Goal: Information Seeking & Learning: Check status

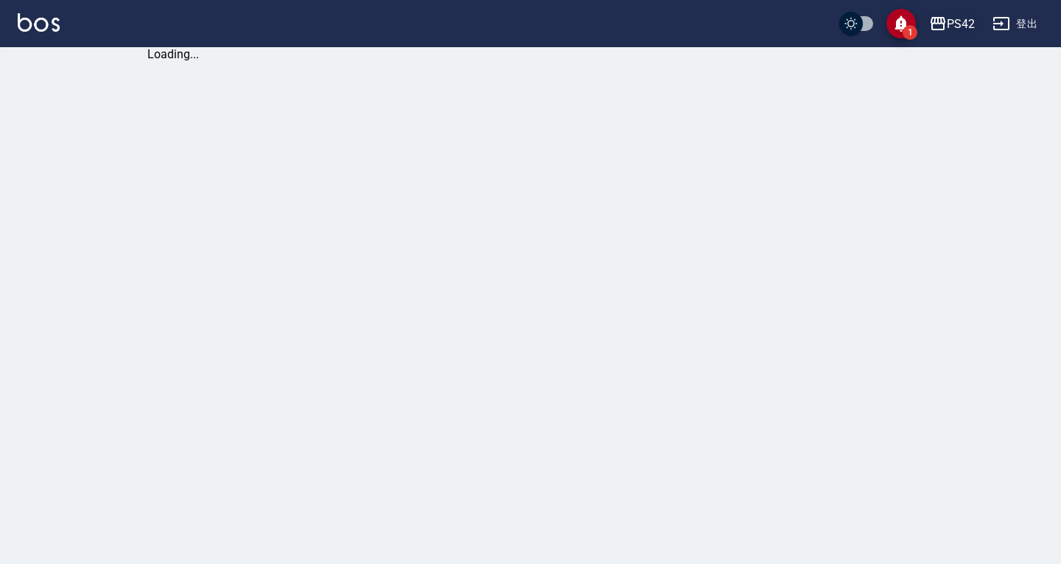
click at [948, 23] on div "PS42" at bounding box center [961, 24] width 28 height 18
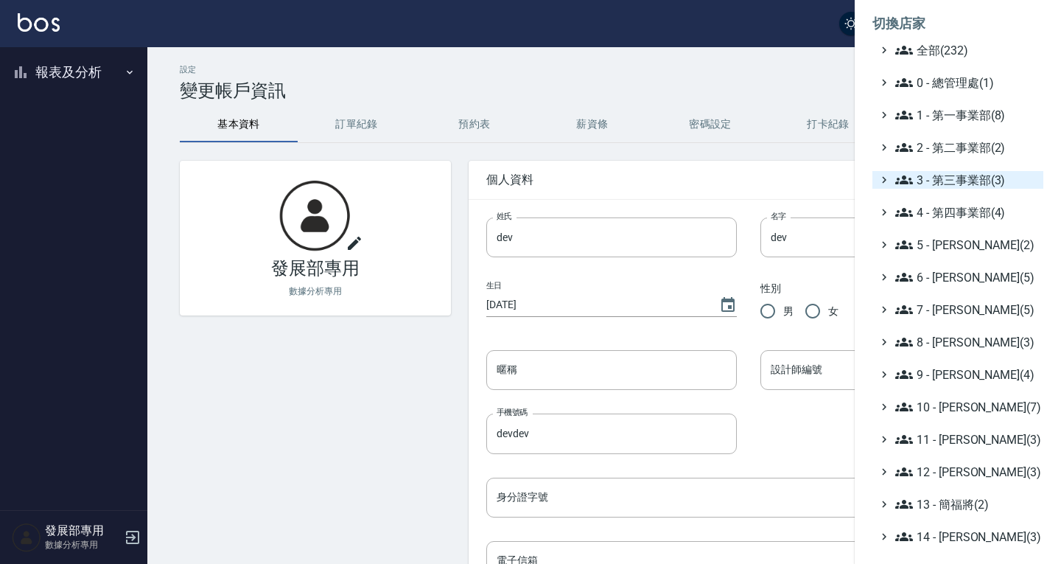
click at [955, 185] on span "3 - 第三事業部(3)" at bounding box center [966, 180] width 142 height 18
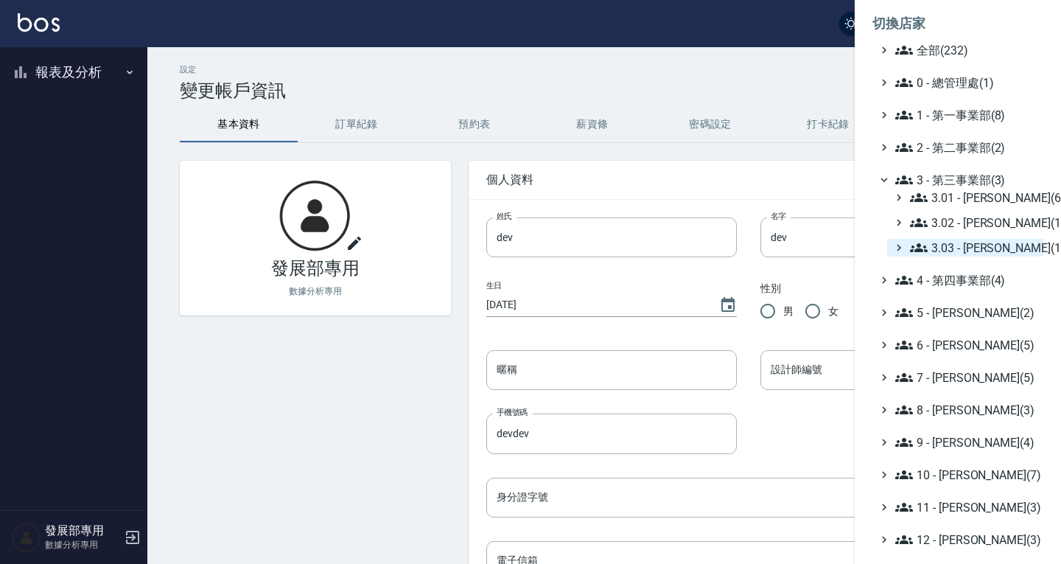
click at [959, 242] on span "3.03 - [PERSON_NAME](1)" at bounding box center [973, 248] width 127 height 18
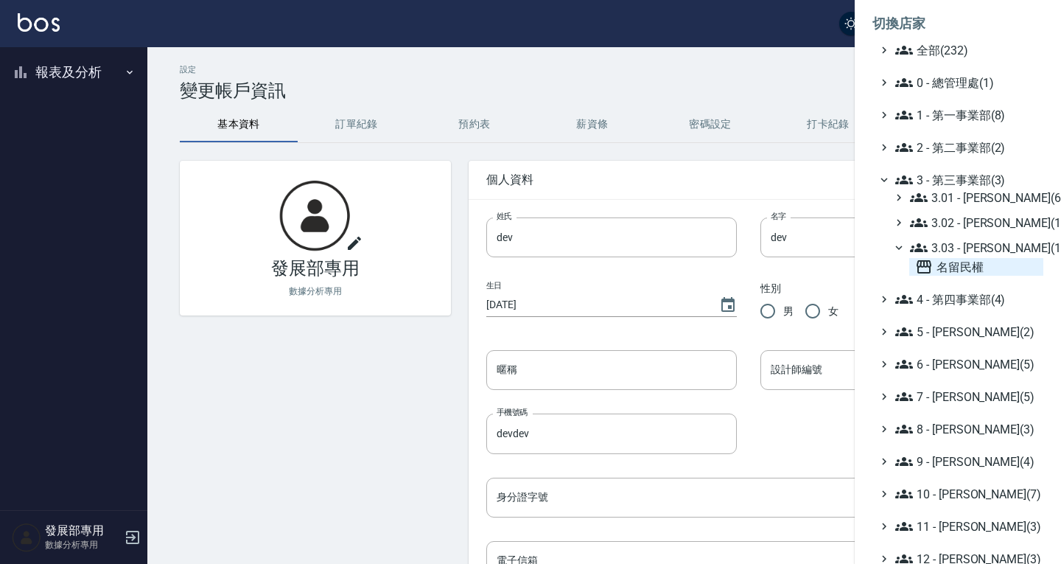
click at [948, 259] on span "名留民權" at bounding box center [976, 267] width 122 height 18
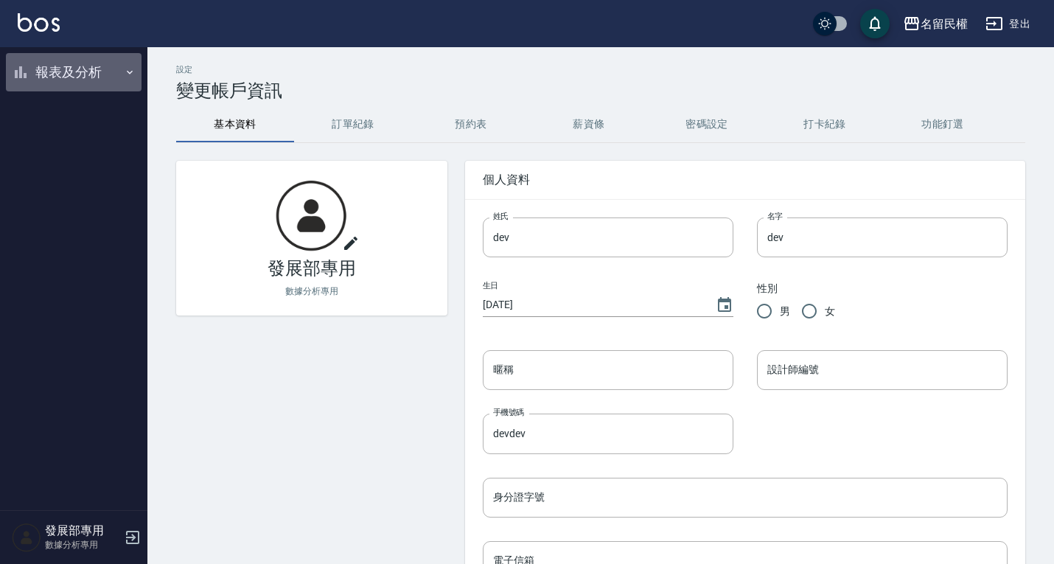
click at [59, 73] on button "報表及分析" at bounding box center [74, 72] width 136 height 38
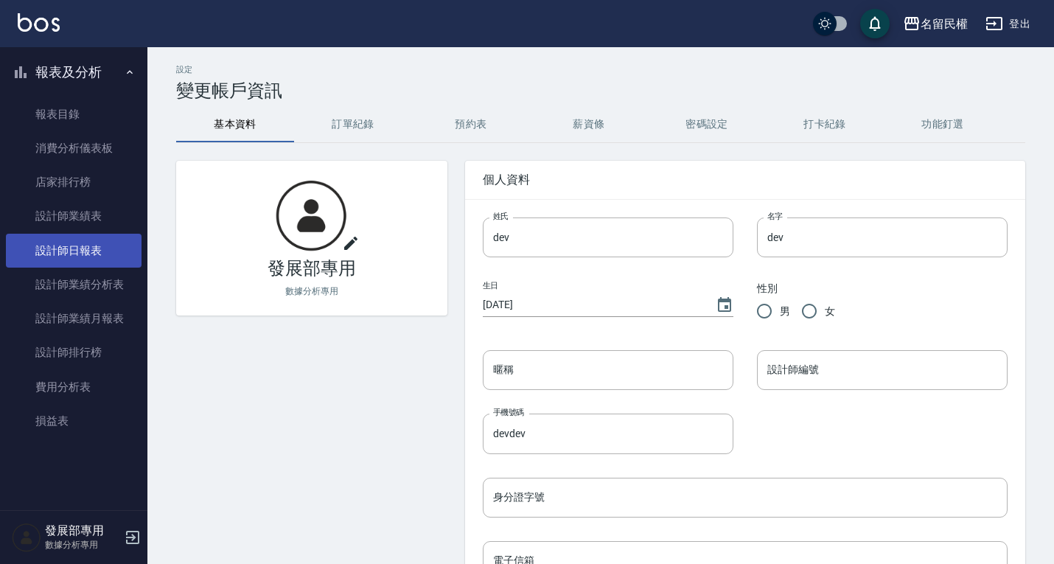
click at [83, 248] on link "設計師日報表" at bounding box center [74, 251] width 136 height 34
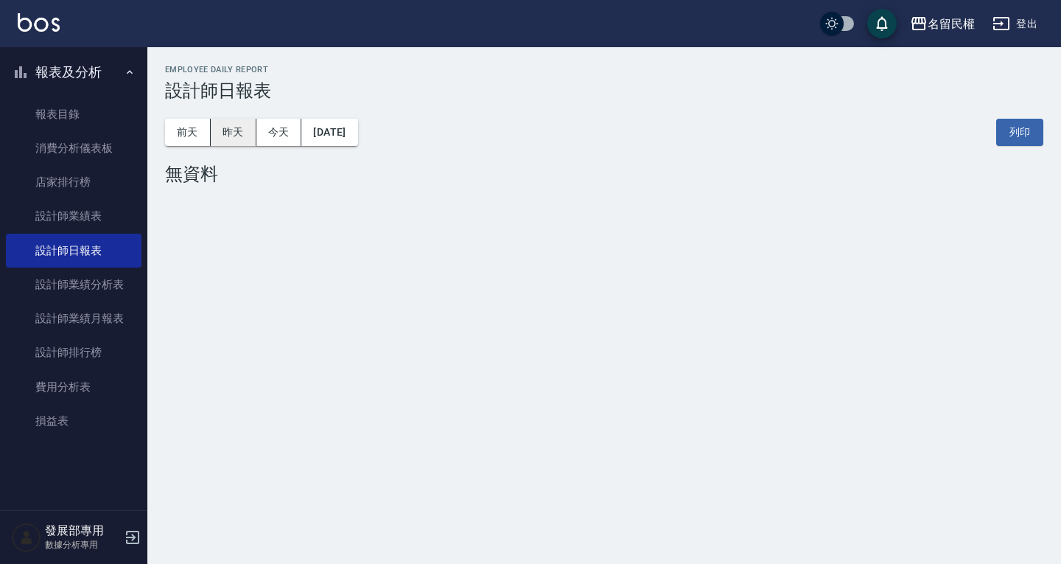
click at [252, 129] on button "昨天" at bounding box center [234, 132] width 46 height 27
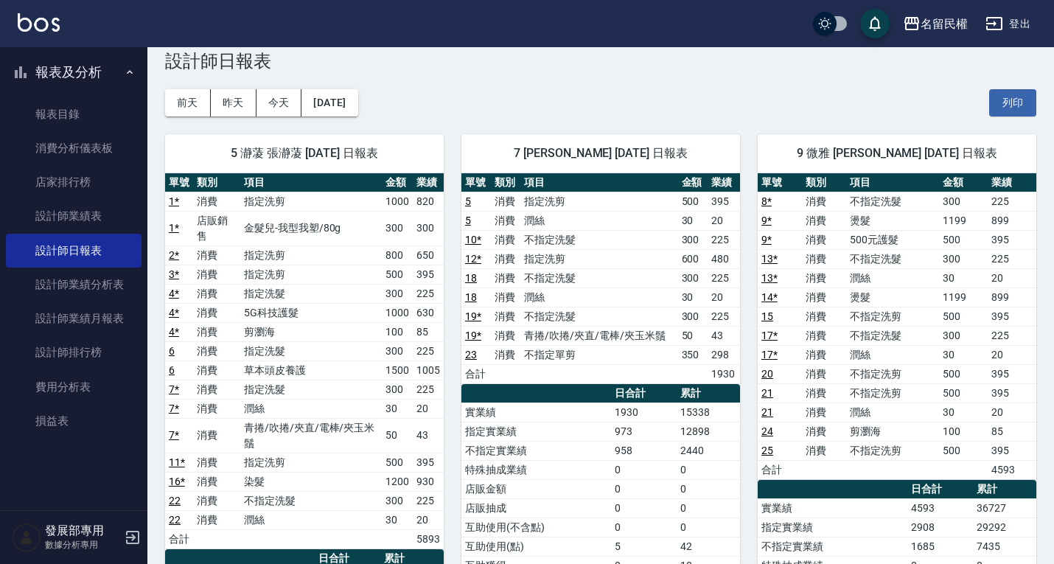
scroll to position [74, 0]
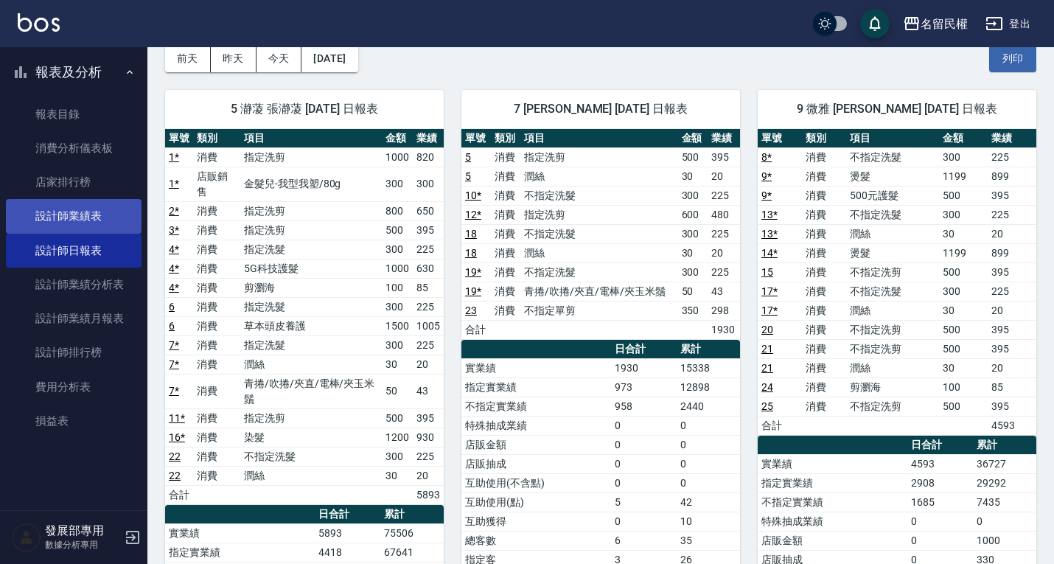
click at [69, 227] on link "設計師業績表" at bounding box center [74, 216] width 136 height 34
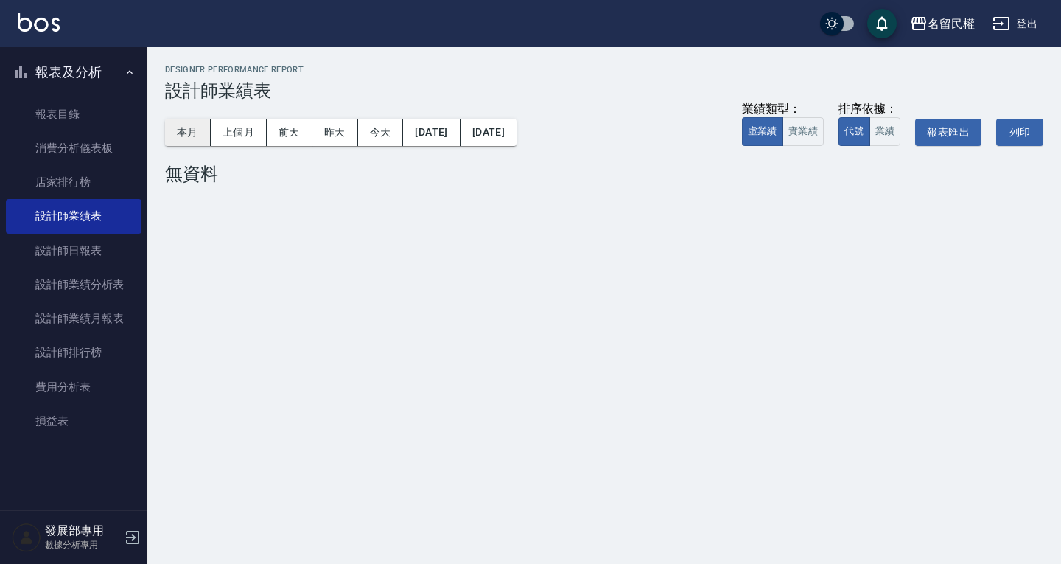
click at [182, 126] on button "本月" at bounding box center [188, 132] width 46 height 27
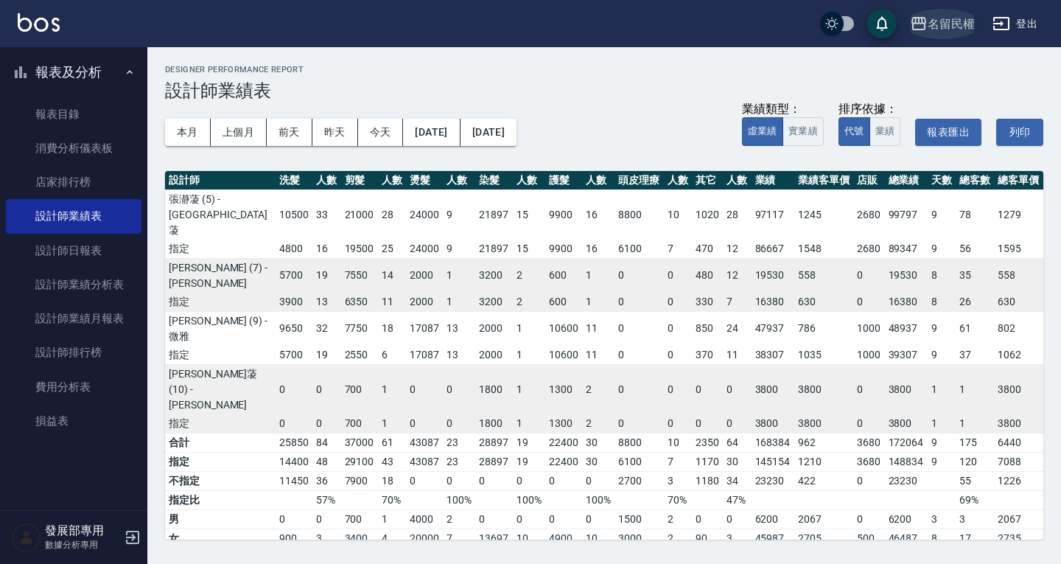
click at [951, 19] on div "名留民權" at bounding box center [951, 24] width 47 height 18
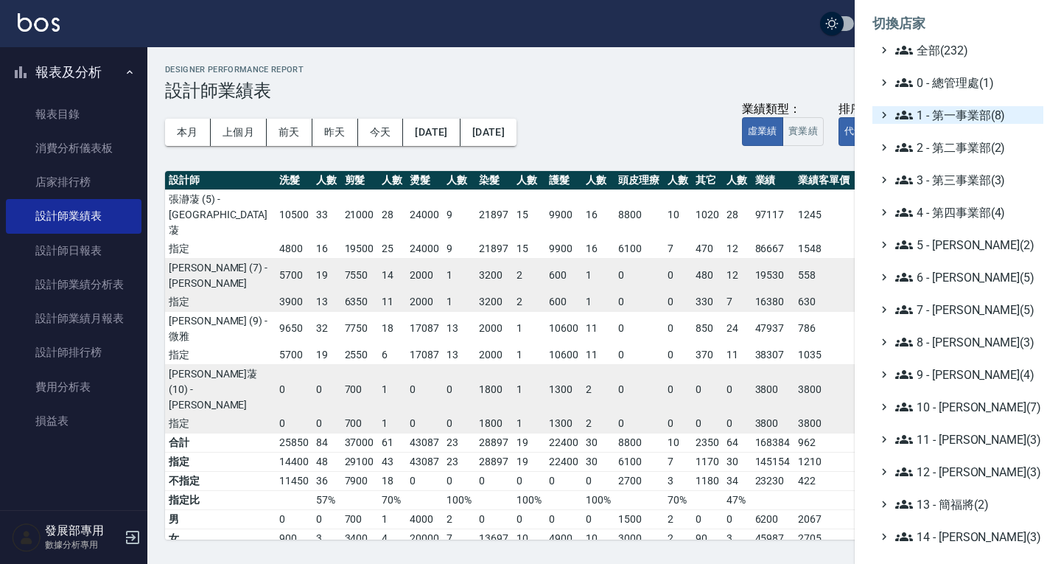
click at [962, 109] on span "1 - 第一事業部(8)" at bounding box center [966, 115] width 142 height 18
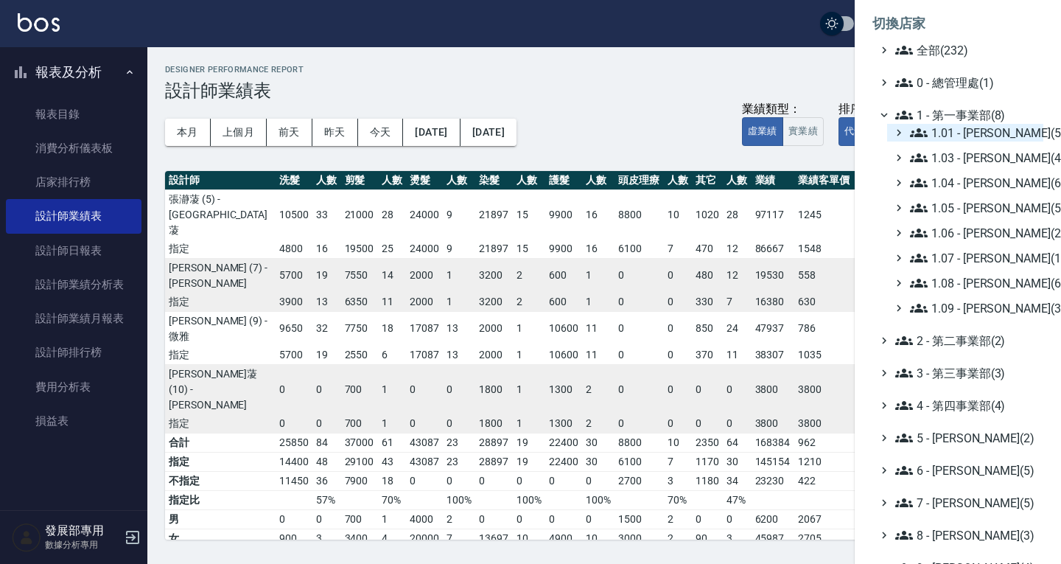
click at [965, 133] on span "1.01 - [PERSON_NAME](5)" at bounding box center [973, 133] width 127 height 18
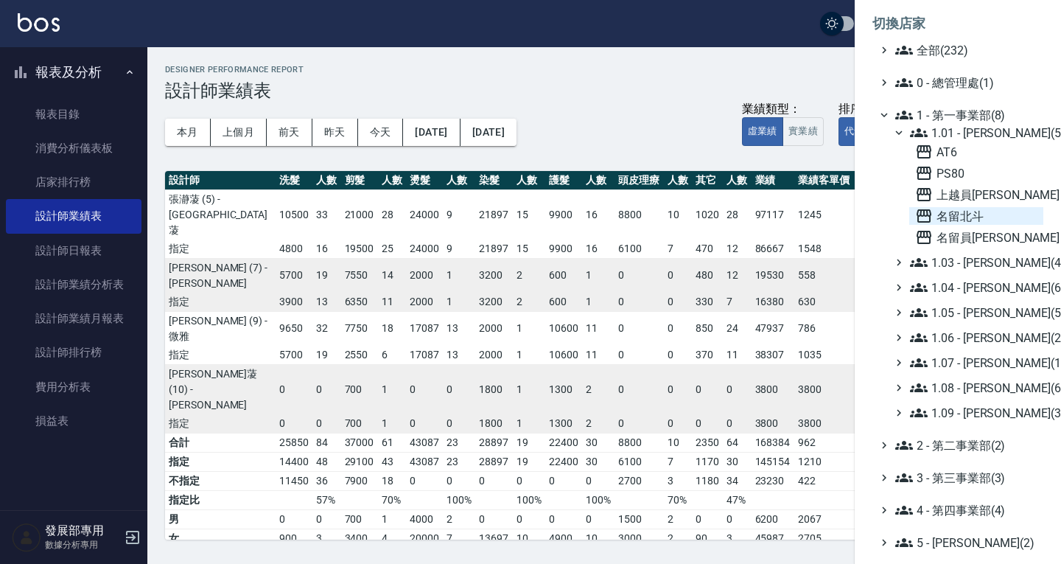
click at [970, 209] on span "名留北斗" at bounding box center [976, 216] width 122 height 18
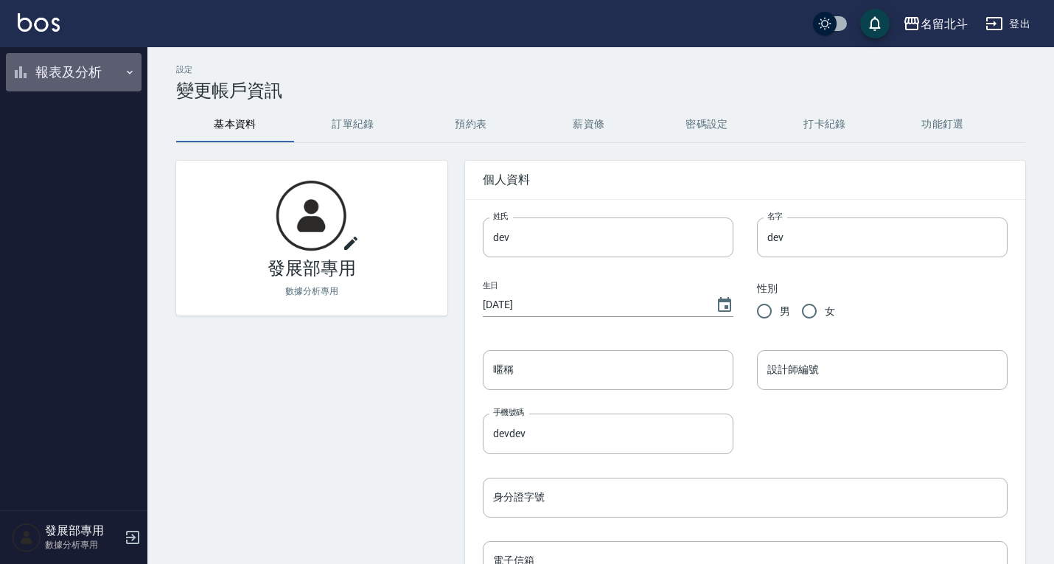
click at [58, 76] on button "報表及分析" at bounding box center [74, 72] width 136 height 38
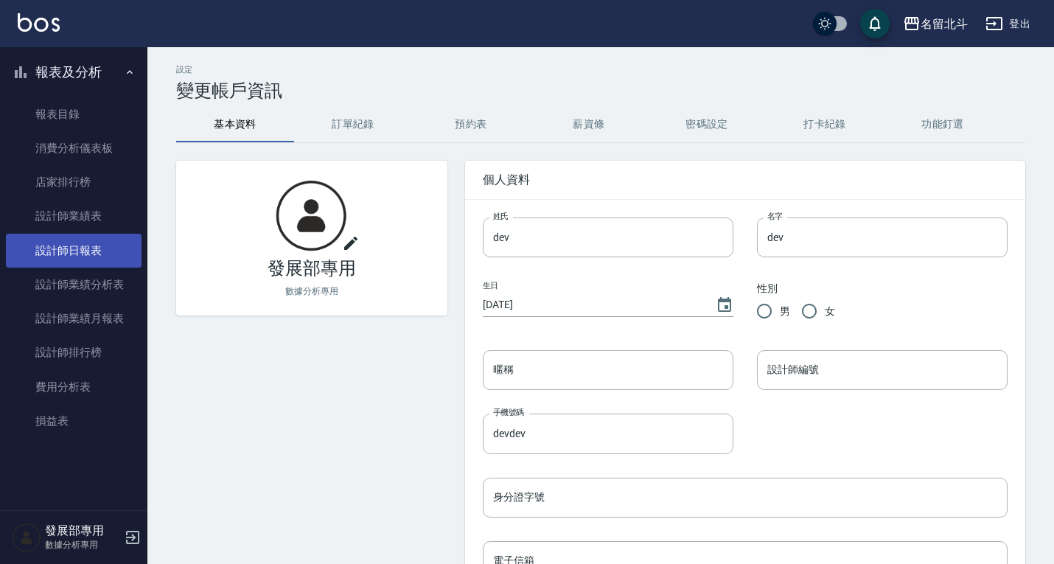
click at [108, 246] on link "設計師日報表" at bounding box center [74, 251] width 136 height 34
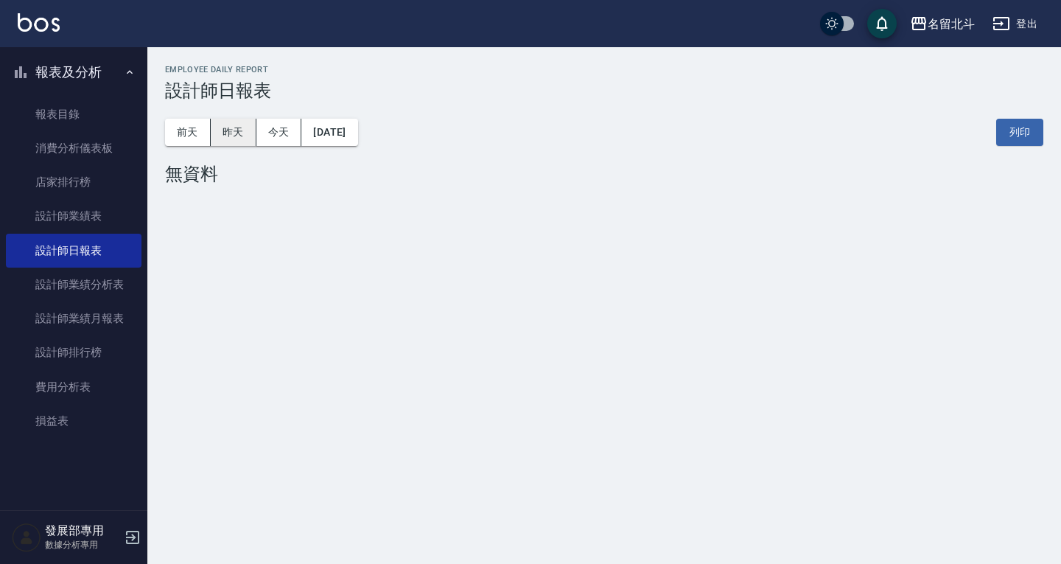
click at [244, 126] on button "昨天" at bounding box center [234, 132] width 46 height 27
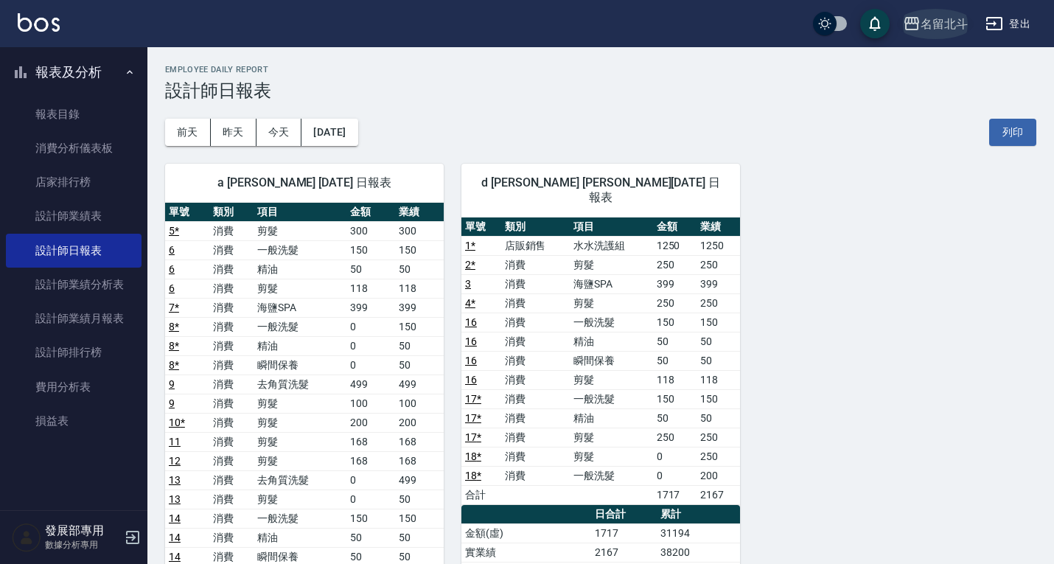
click at [945, 24] on div "名留北斗" at bounding box center [943, 24] width 47 height 18
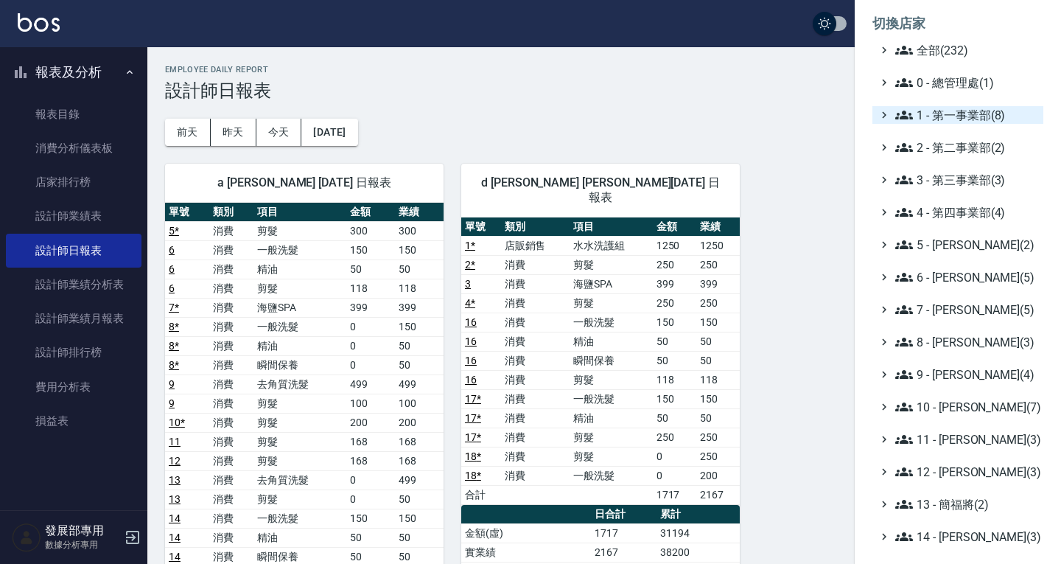
click at [952, 118] on span "1 - 第一事業部(8)" at bounding box center [966, 115] width 142 height 18
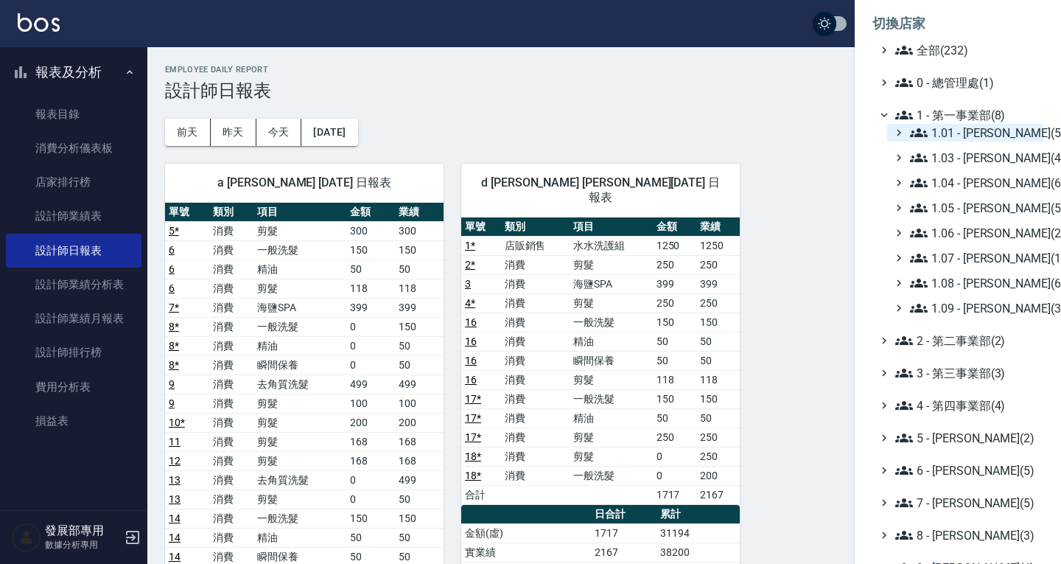
click at [947, 136] on span "1.01 - 鄭洞樂(5)" at bounding box center [973, 133] width 127 height 18
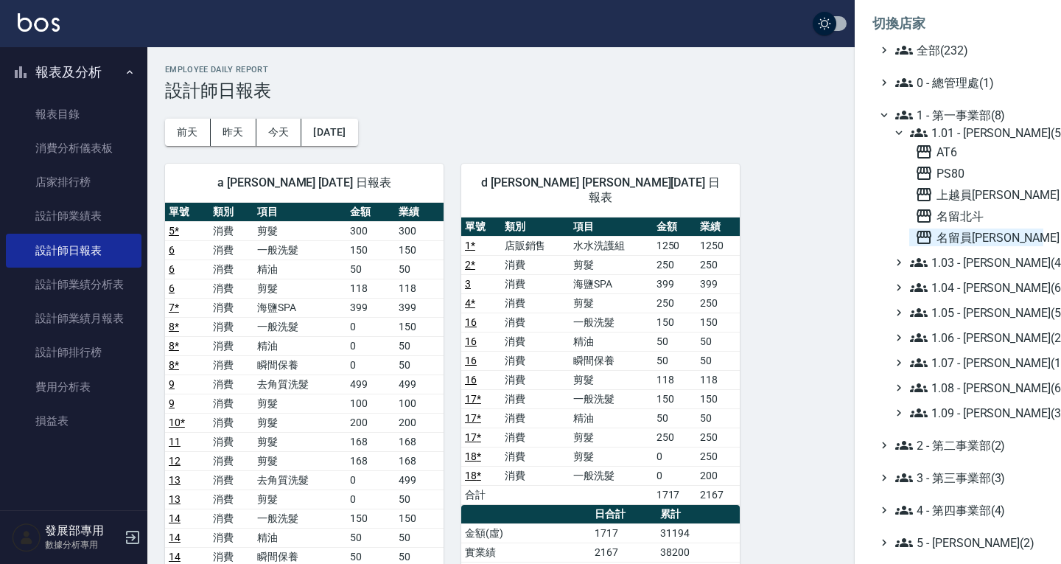
click at [973, 228] on span "名留員林中正" at bounding box center [976, 237] width 122 height 18
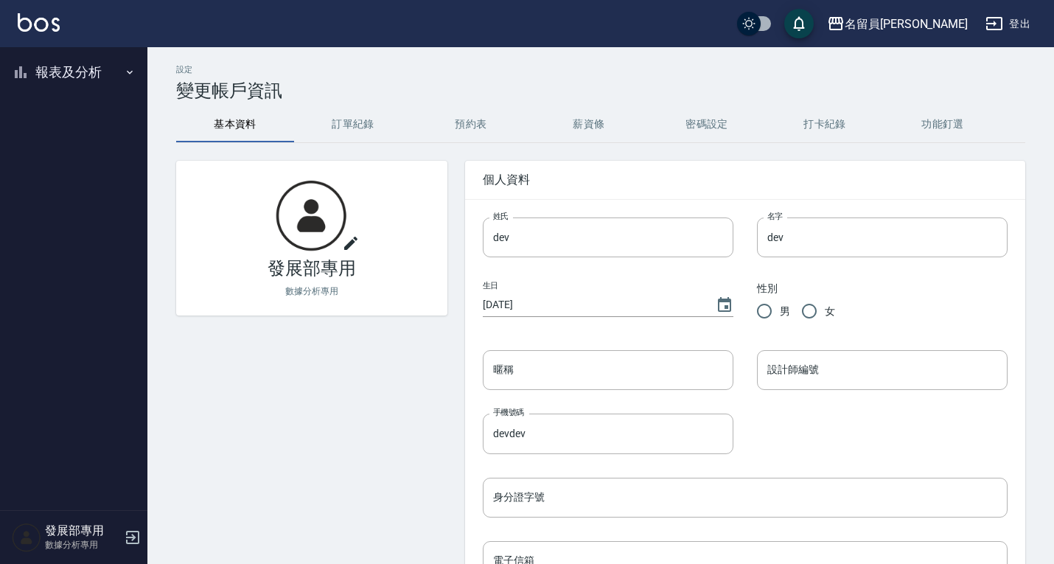
click at [74, 76] on button "報表及分析" at bounding box center [74, 72] width 136 height 38
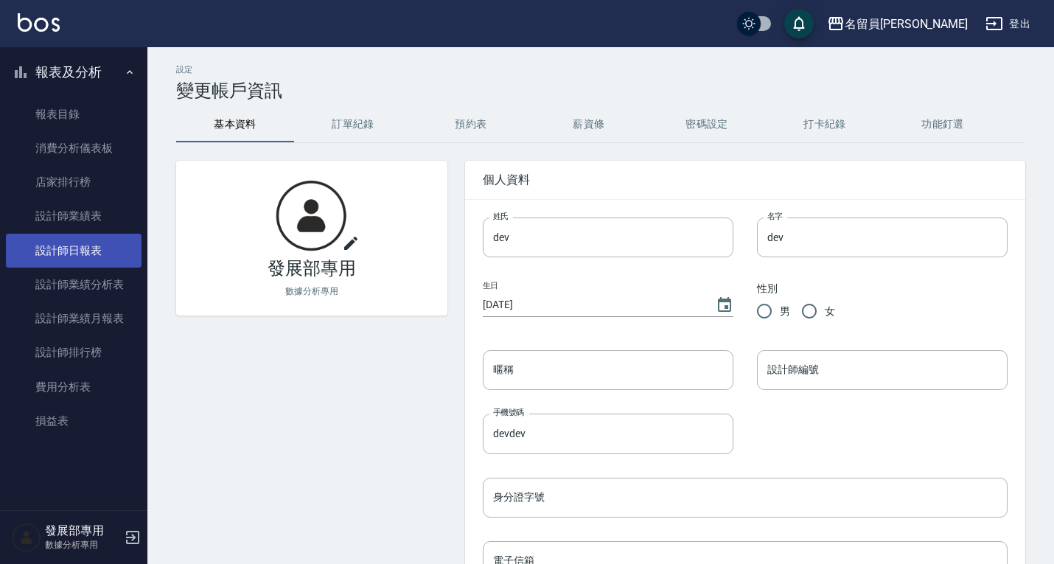
click at [123, 248] on link "設計師日報表" at bounding box center [74, 251] width 136 height 34
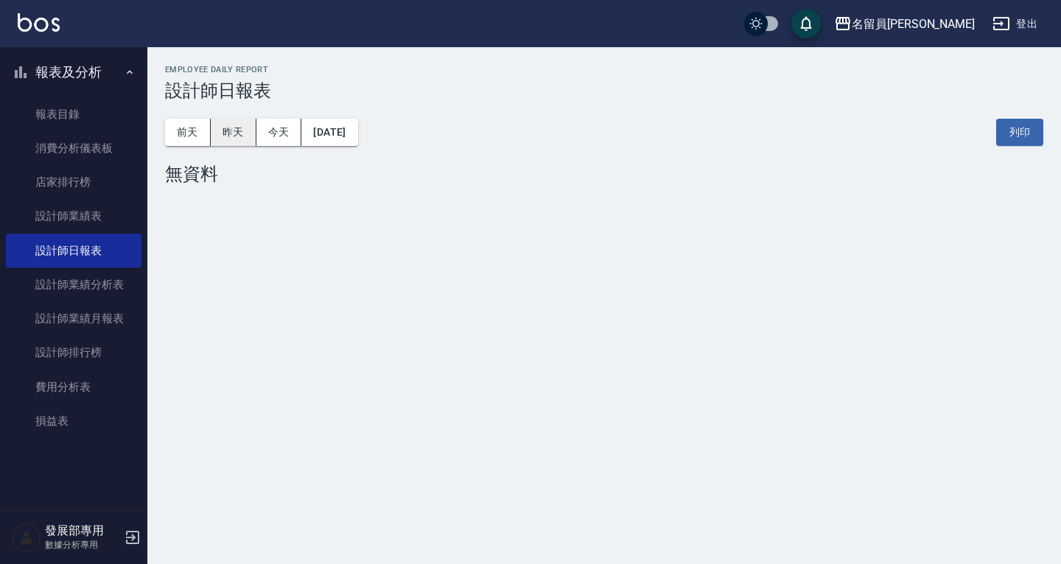
click at [230, 133] on button "昨天" at bounding box center [234, 132] width 46 height 27
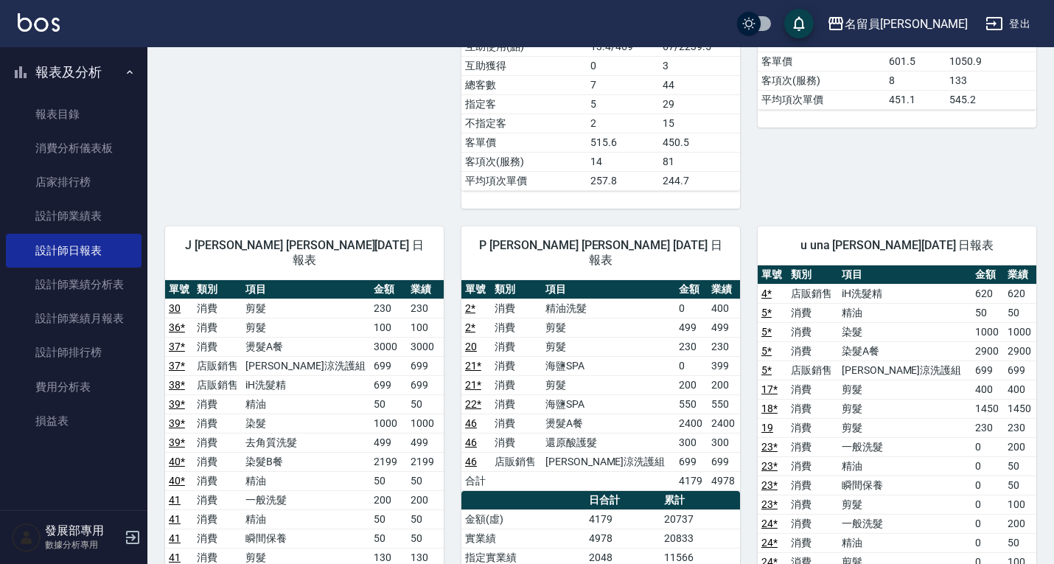
scroll to position [516, 0]
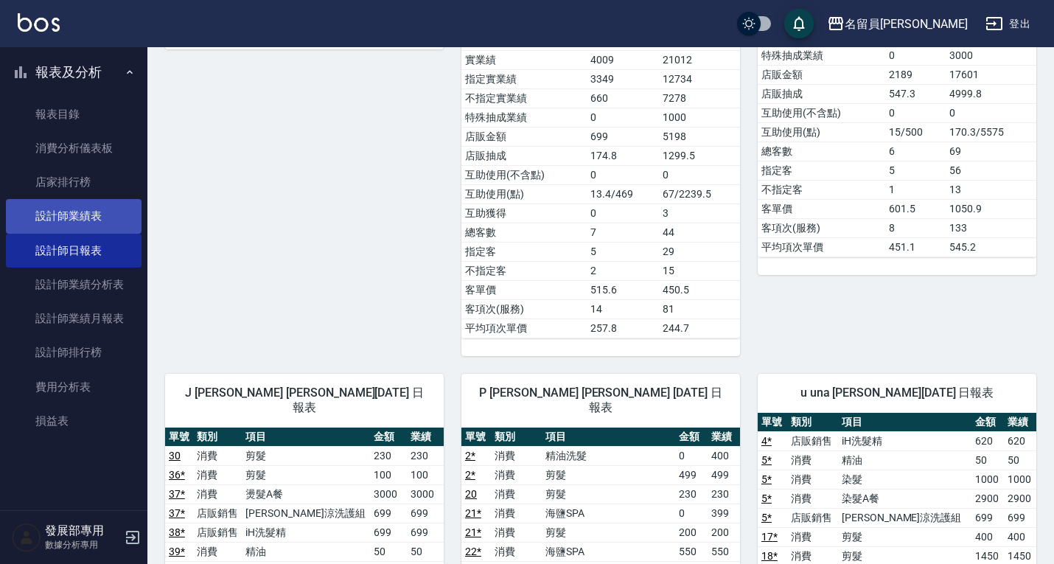
click at [112, 206] on link "設計師業績表" at bounding box center [74, 216] width 136 height 34
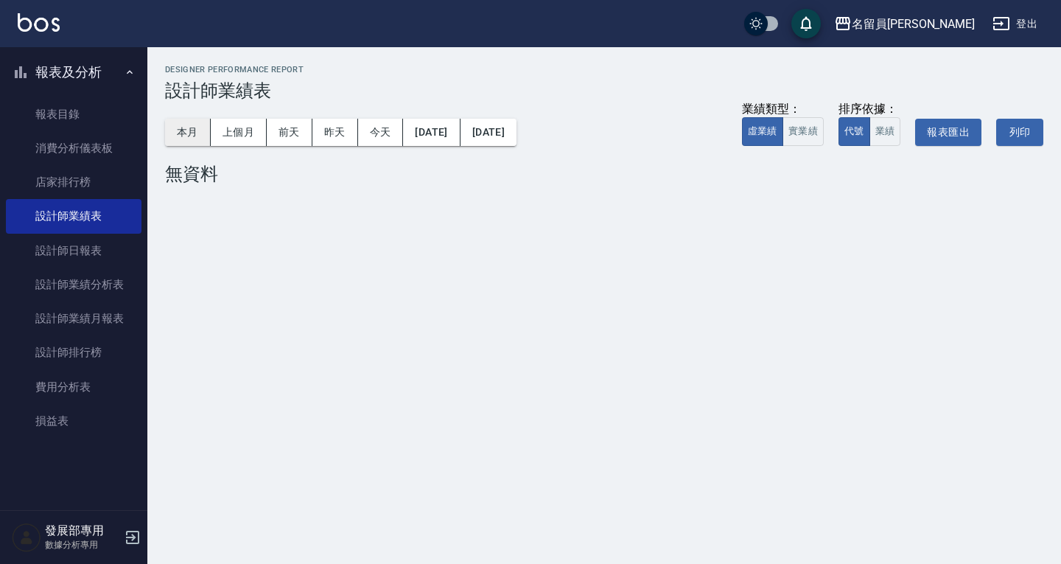
click at [185, 131] on button "本月" at bounding box center [188, 132] width 46 height 27
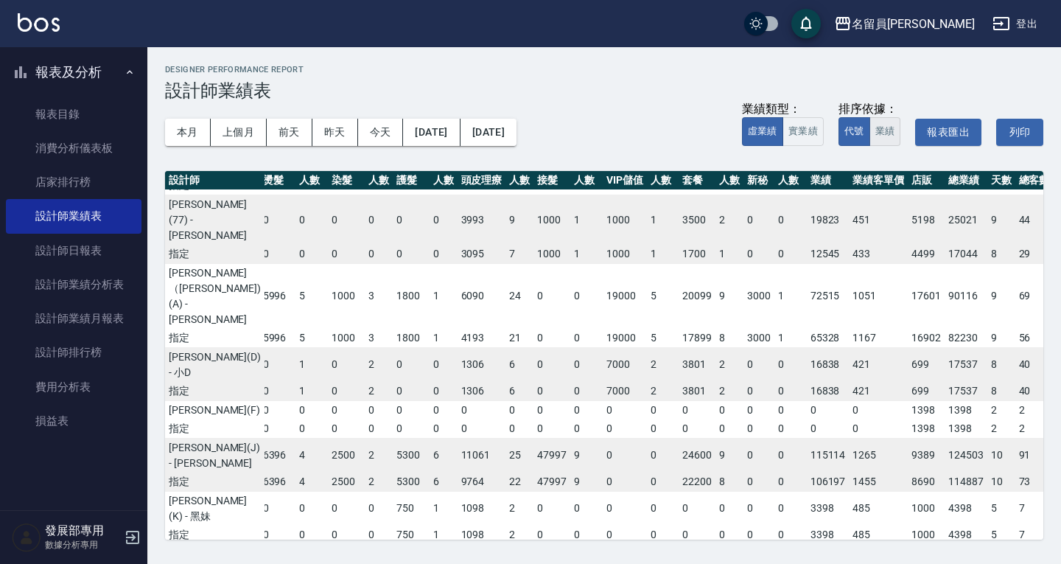
scroll to position [0, 135]
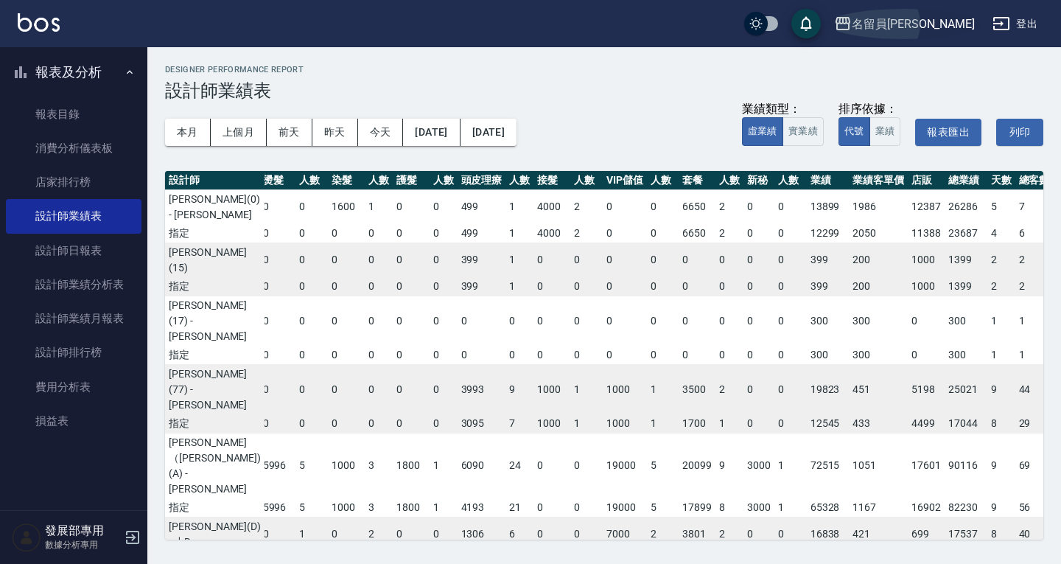
click at [911, 11] on button "名留員[PERSON_NAME]" at bounding box center [904, 24] width 153 height 30
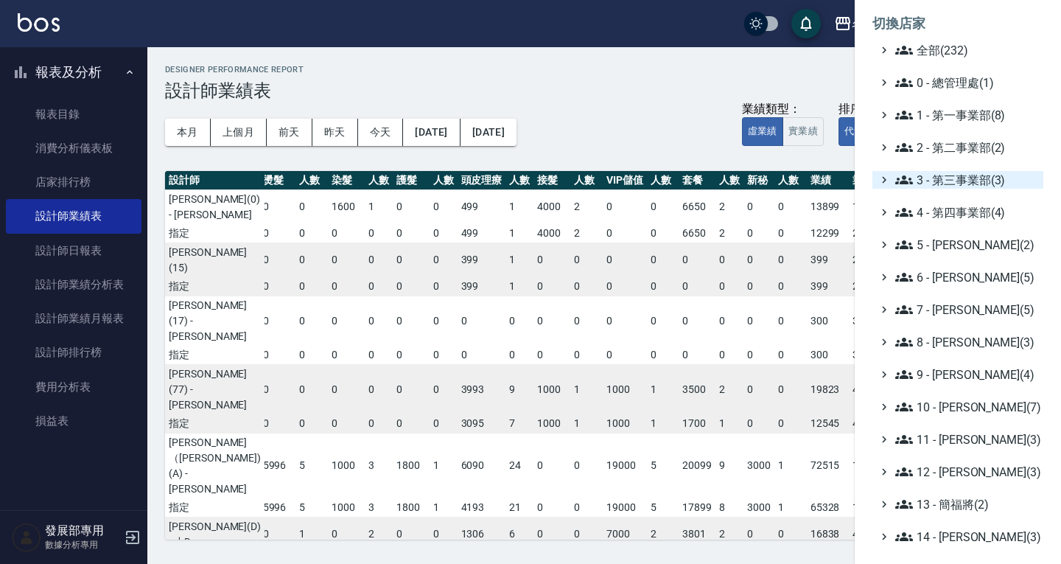
click at [950, 175] on span "3 - 第三事業部(3)" at bounding box center [966, 180] width 142 height 18
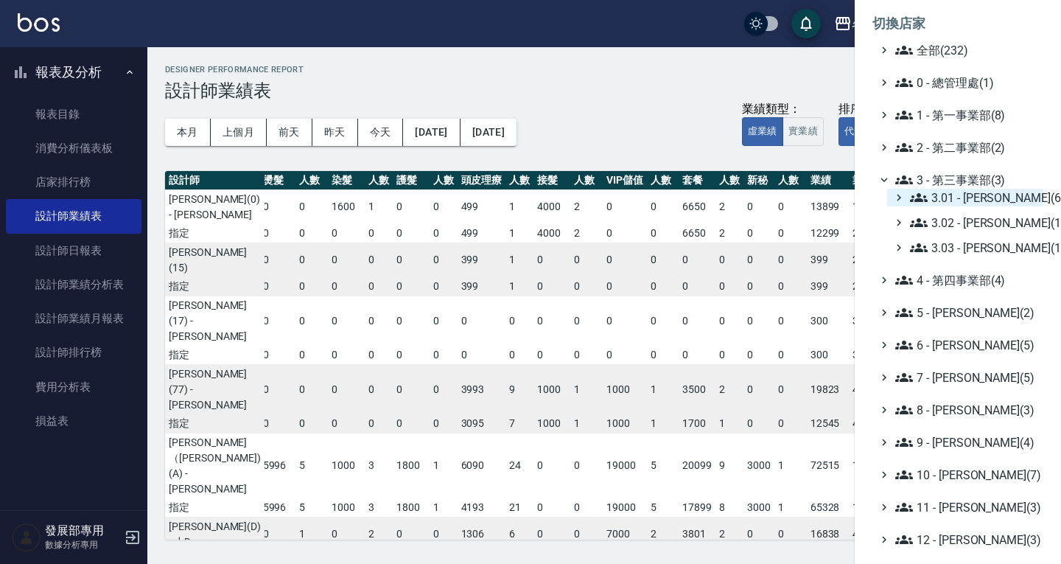
click at [977, 205] on span "3.01 - [PERSON_NAME](6)" at bounding box center [973, 198] width 127 height 18
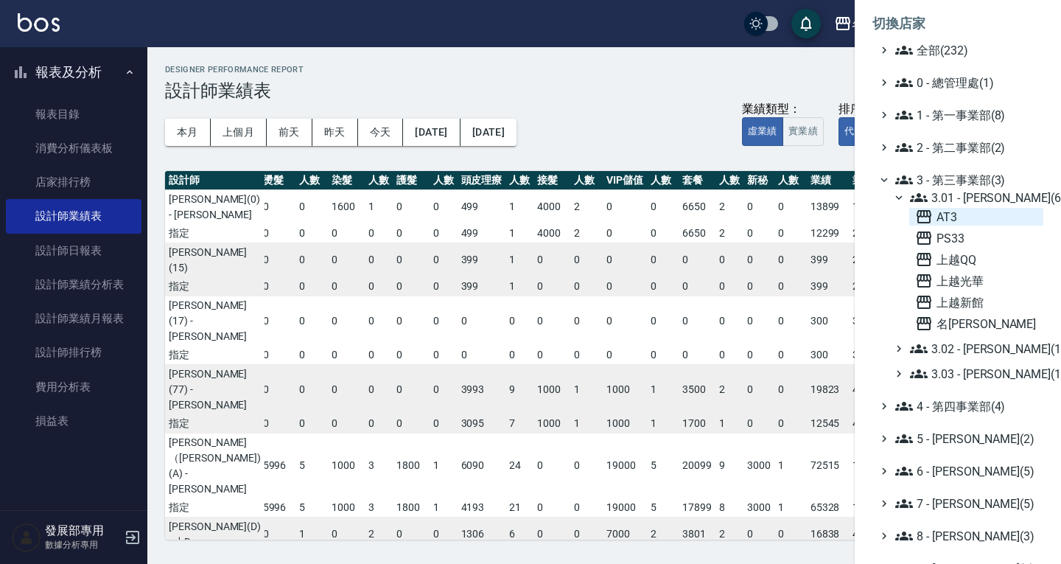
click at [964, 217] on span "AT3" at bounding box center [976, 217] width 122 height 18
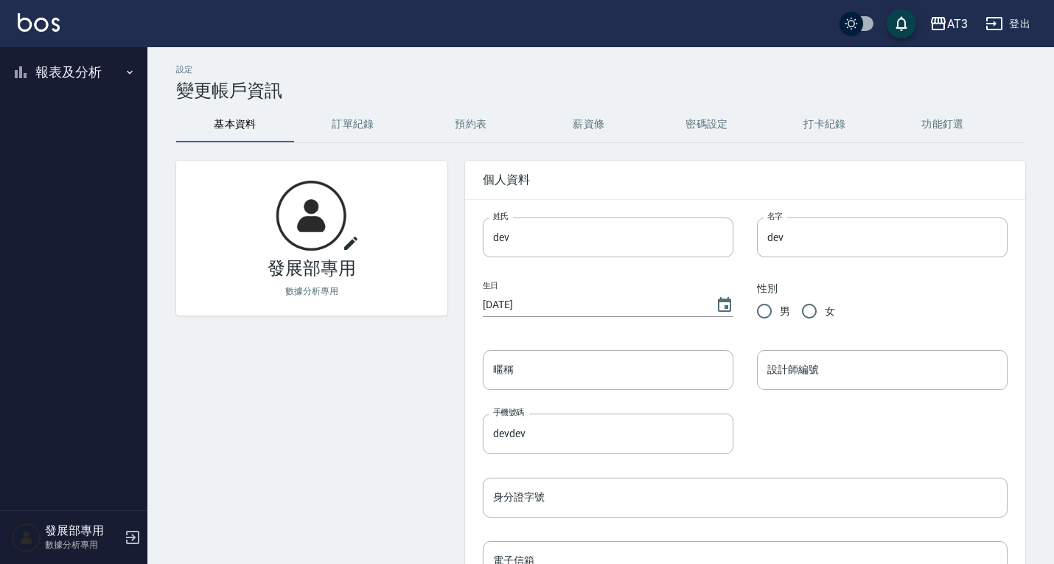
click at [57, 74] on button "報表及分析" at bounding box center [74, 72] width 136 height 38
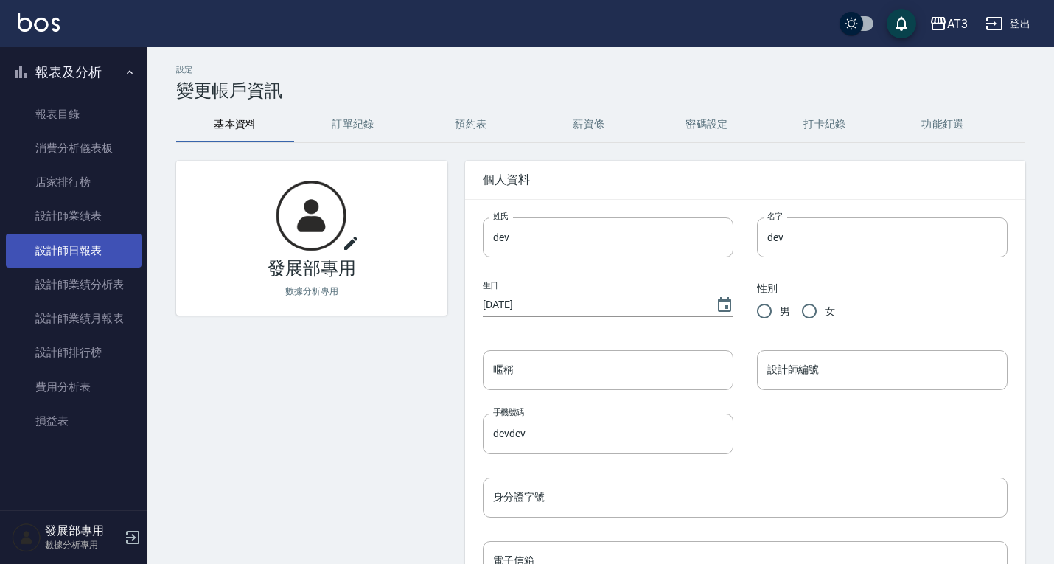
click at [88, 249] on link "設計師日報表" at bounding box center [74, 251] width 136 height 34
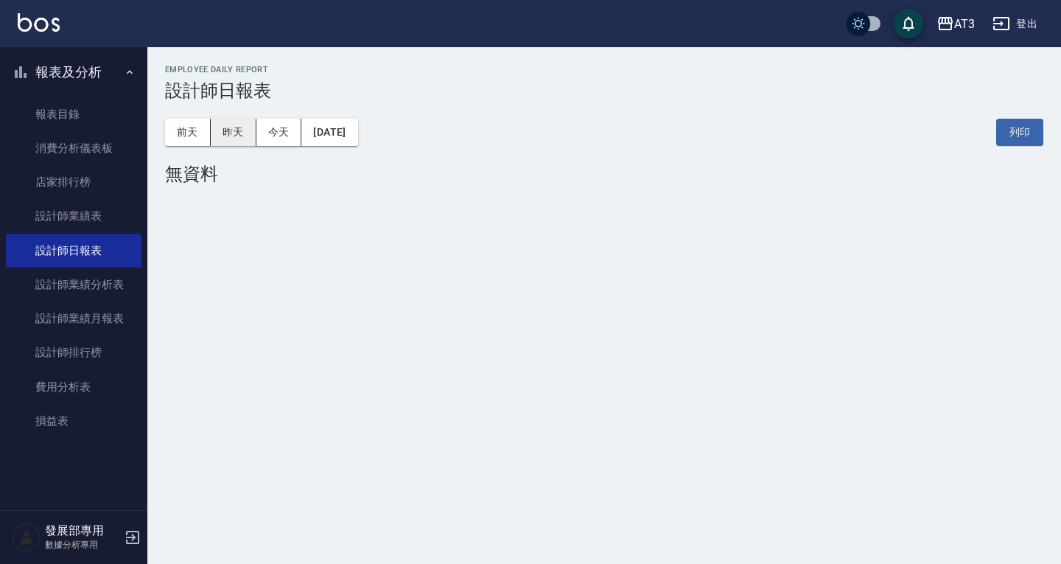
click at [240, 124] on button "昨天" at bounding box center [234, 132] width 46 height 27
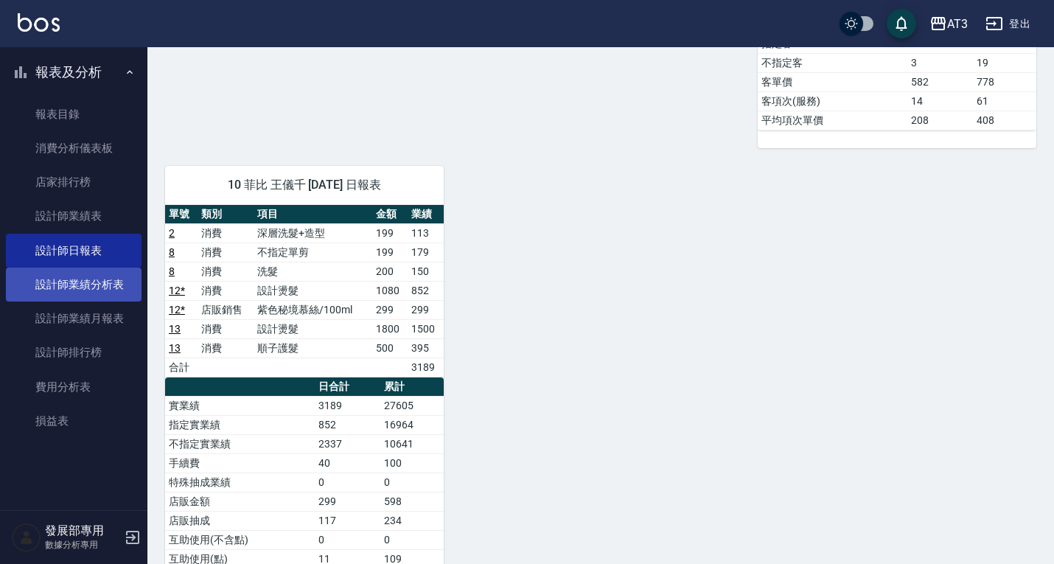
scroll to position [685, 0]
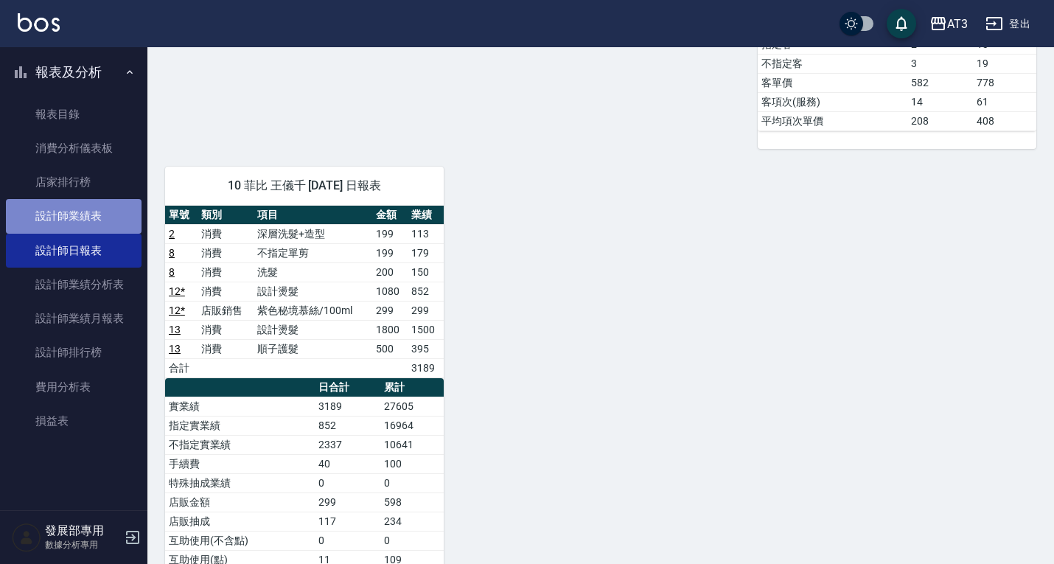
click at [91, 231] on link "設計師業績表" at bounding box center [74, 216] width 136 height 34
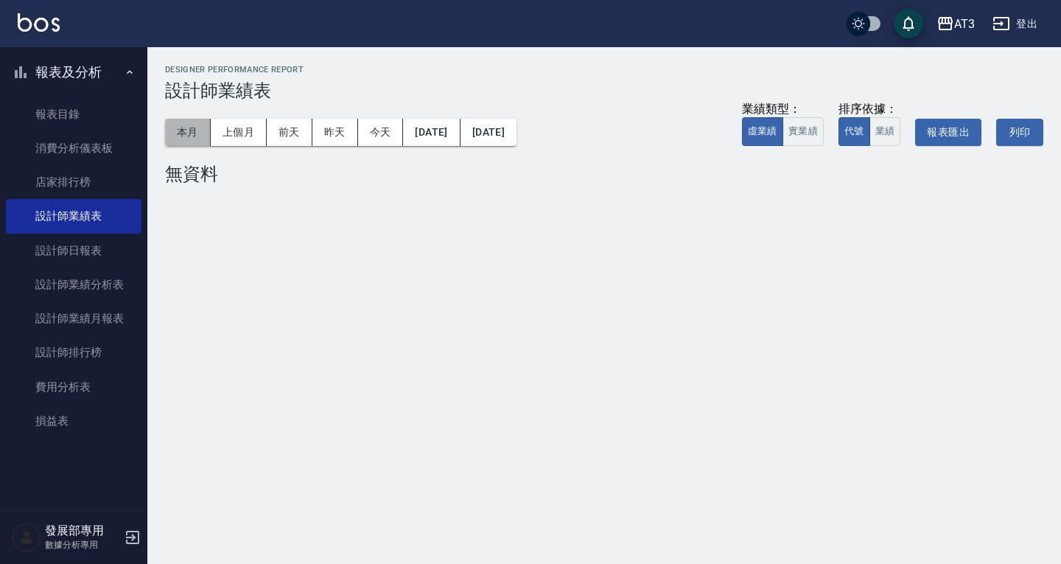
click at [205, 128] on button "本月" at bounding box center [188, 132] width 46 height 27
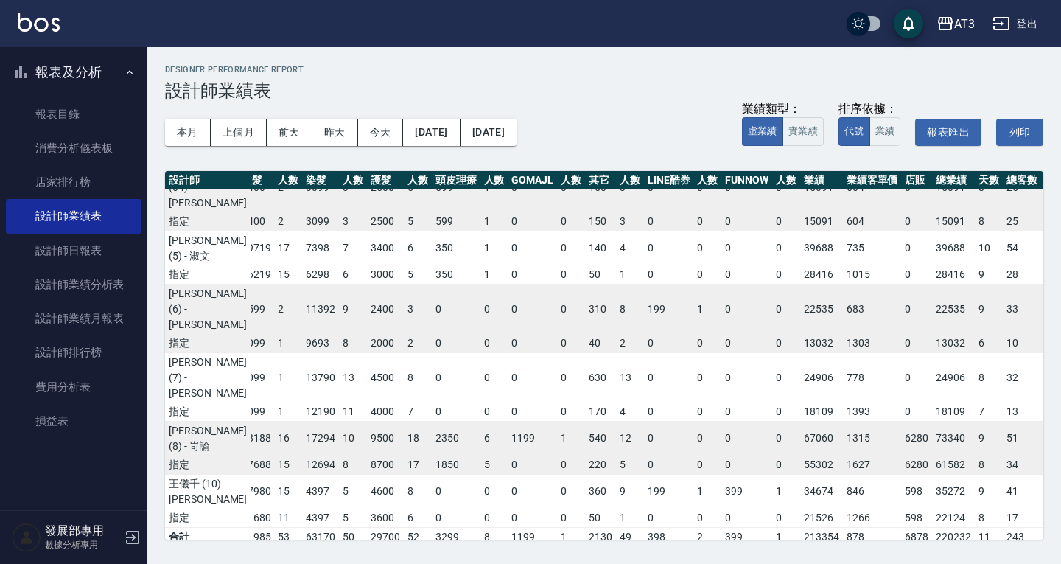
scroll to position [0, 142]
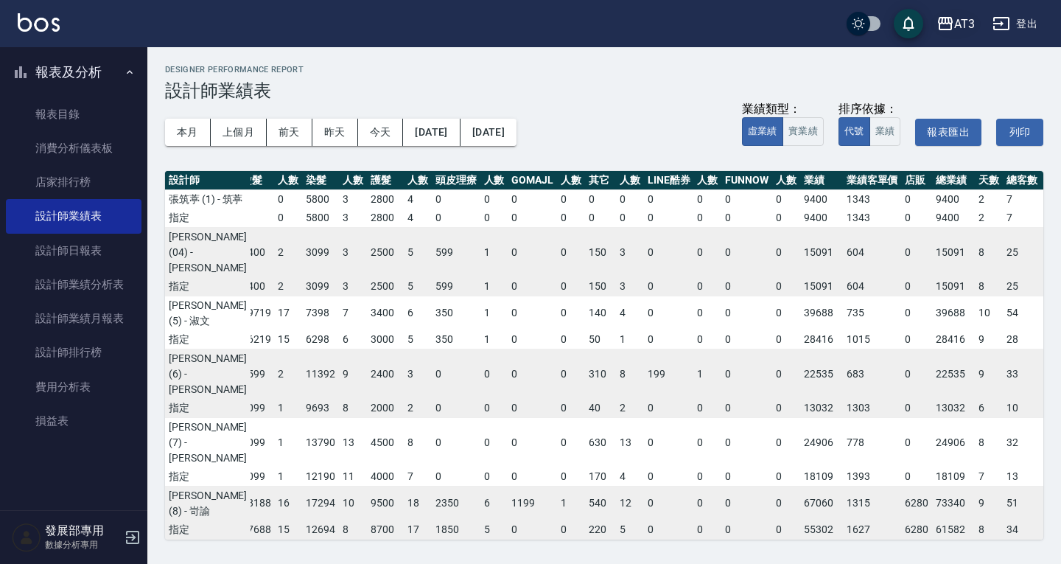
click at [951, 24] on icon "button" at bounding box center [945, 23] width 15 height 13
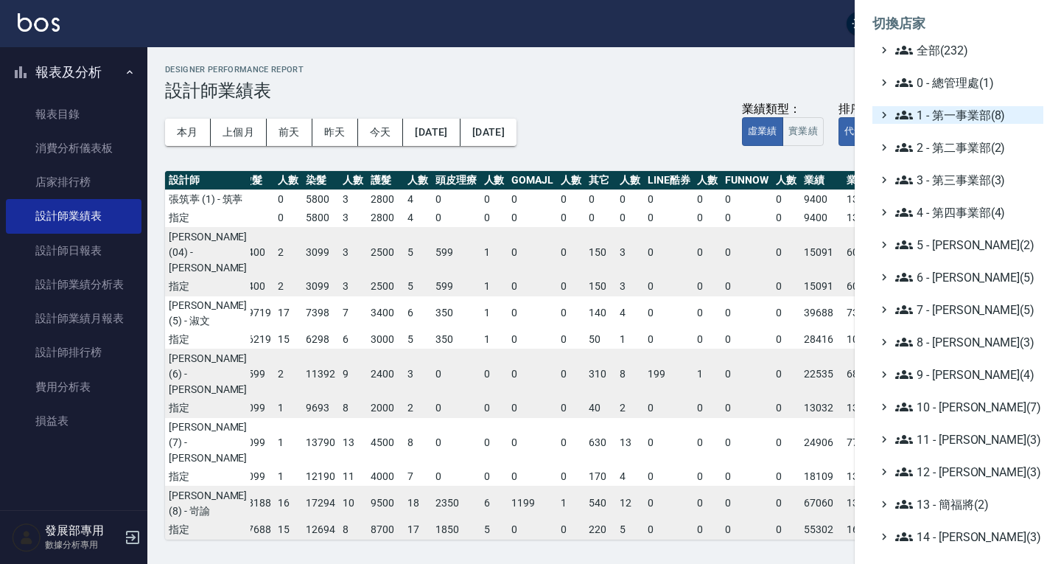
click at [951, 119] on span "1 - 第一事業部(8)" at bounding box center [966, 115] width 142 height 18
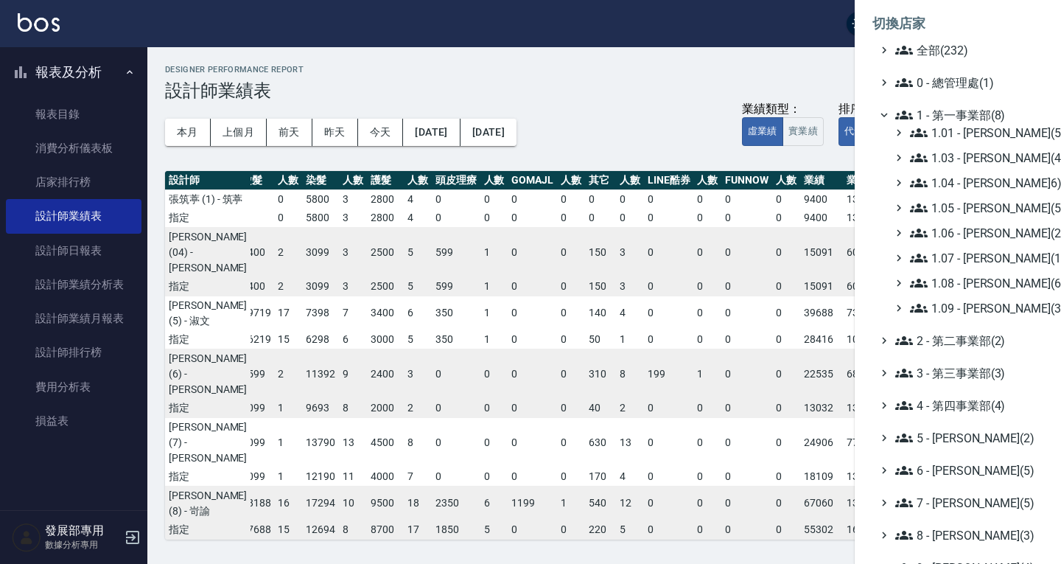
click at [961, 113] on span "1 - 第一事業部(8)" at bounding box center [966, 115] width 142 height 18
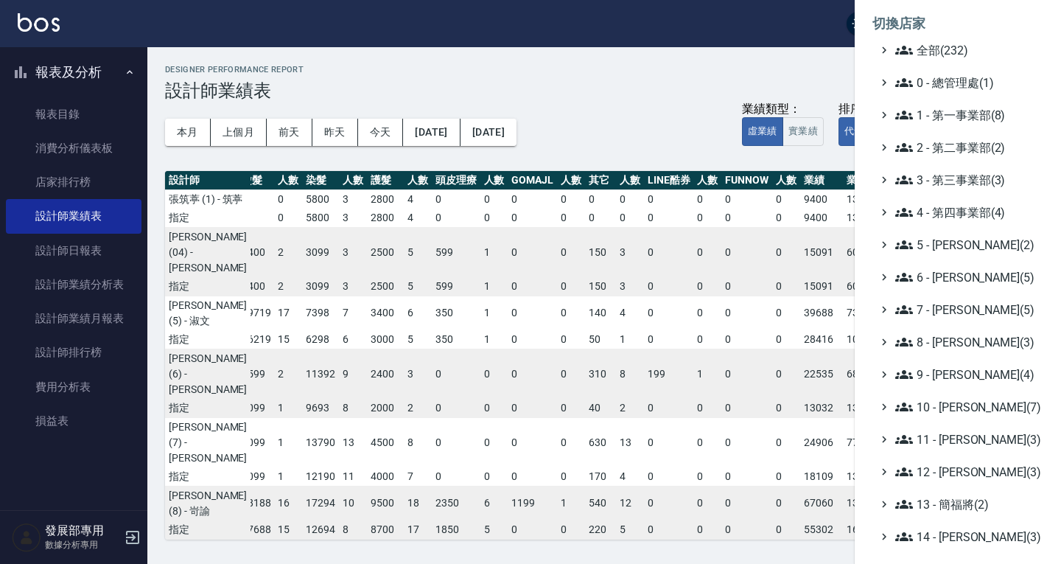
click at [965, 114] on span "1 - 第一事業部(8)" at bounding box center [966, 115] width 142 height 18
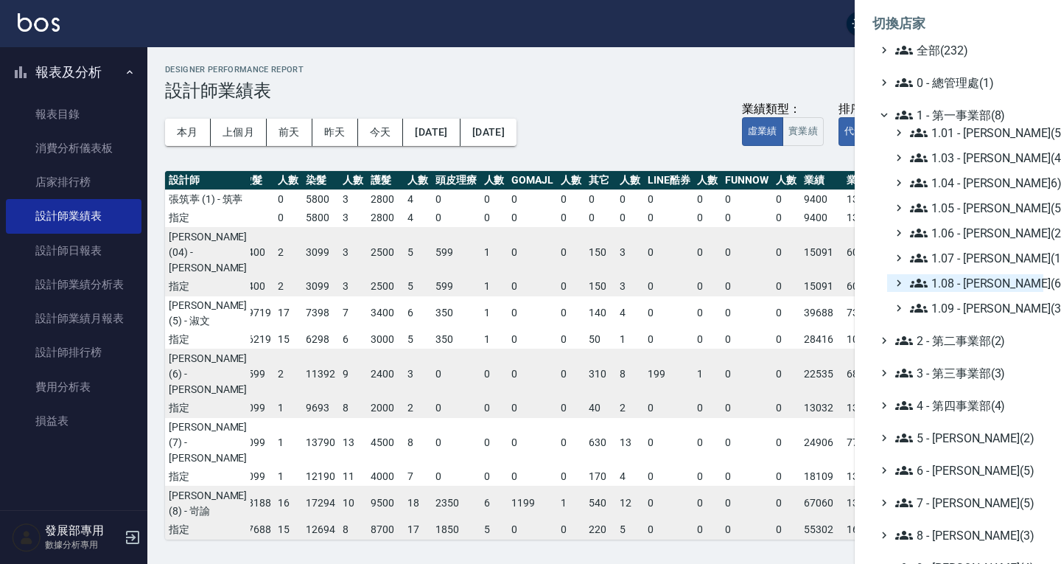
click at [973, 284] on span "1.08 - 張晉瑋(6)" at bounding box center [973, 283] width 127 height 18
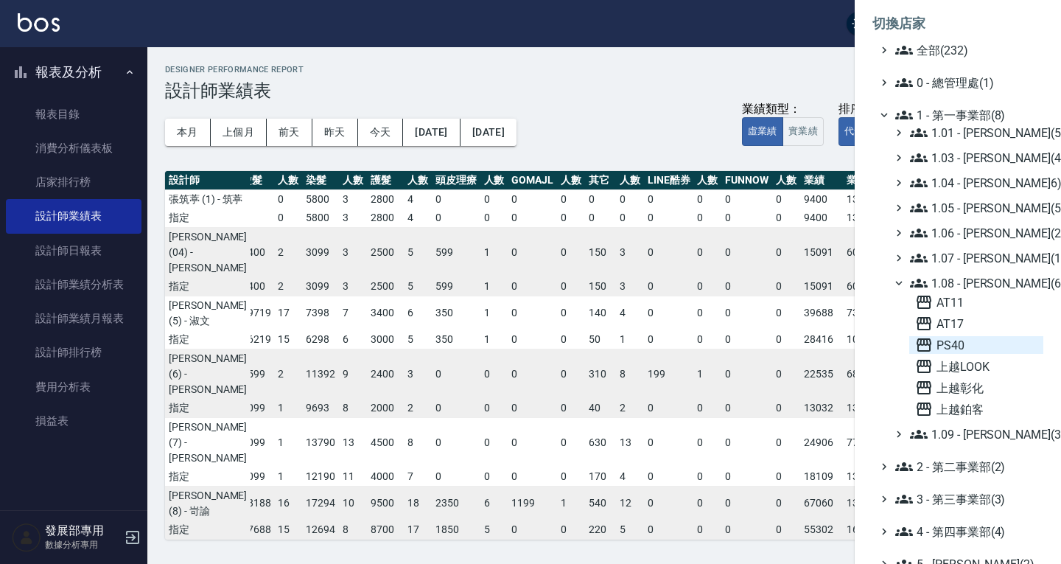
click at [969, 342] on span "PS40" at bounding box center [976, 345] width 122 height 18
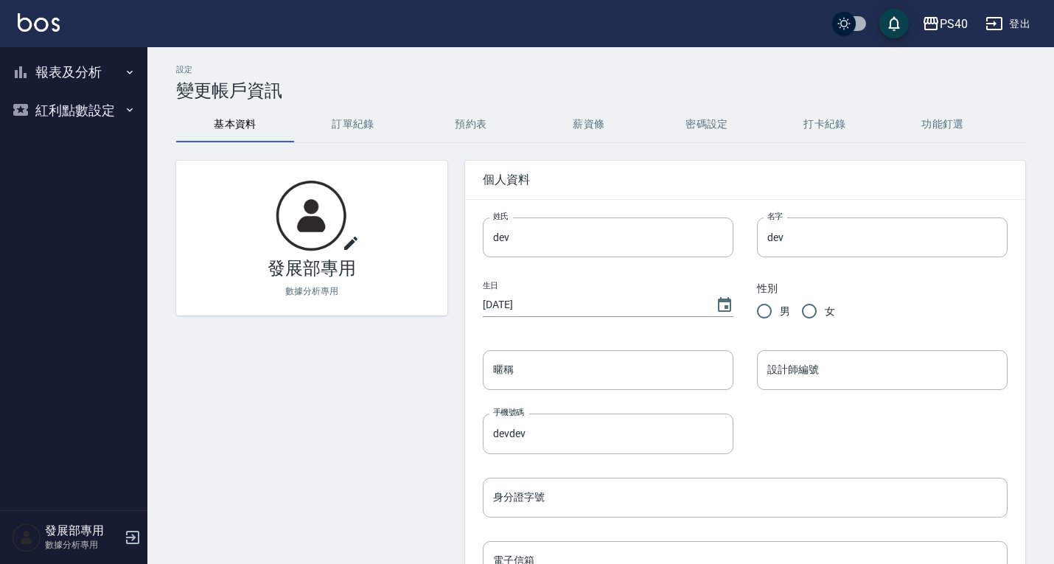
click at [80, 71] on button "報表及分析" at bounding box center [74, 72] width 136 height 38
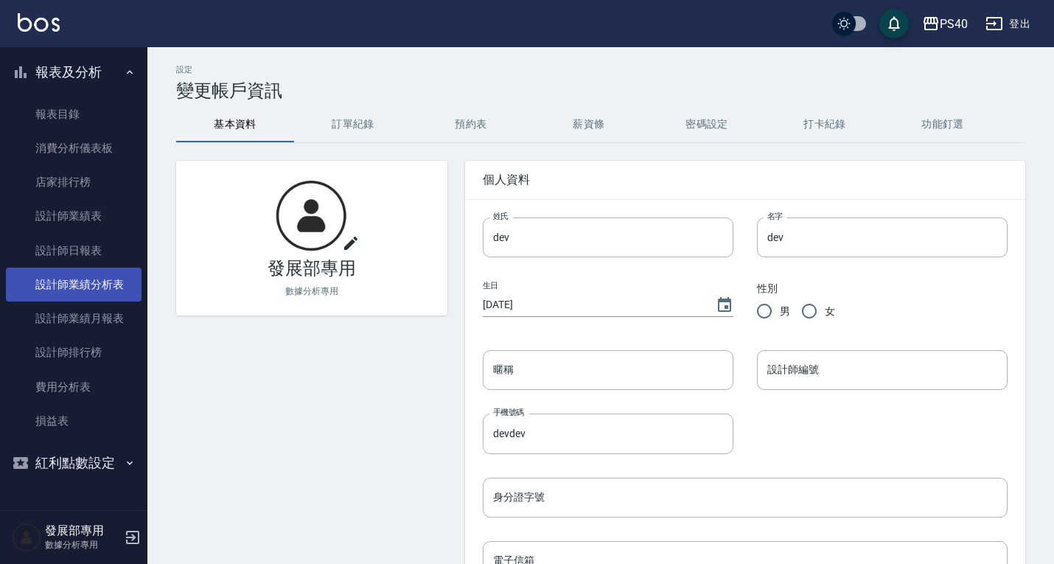
click at [100, 272] on link "設計師業績分析表" at bounding box center [74, 284] width 136 height 34
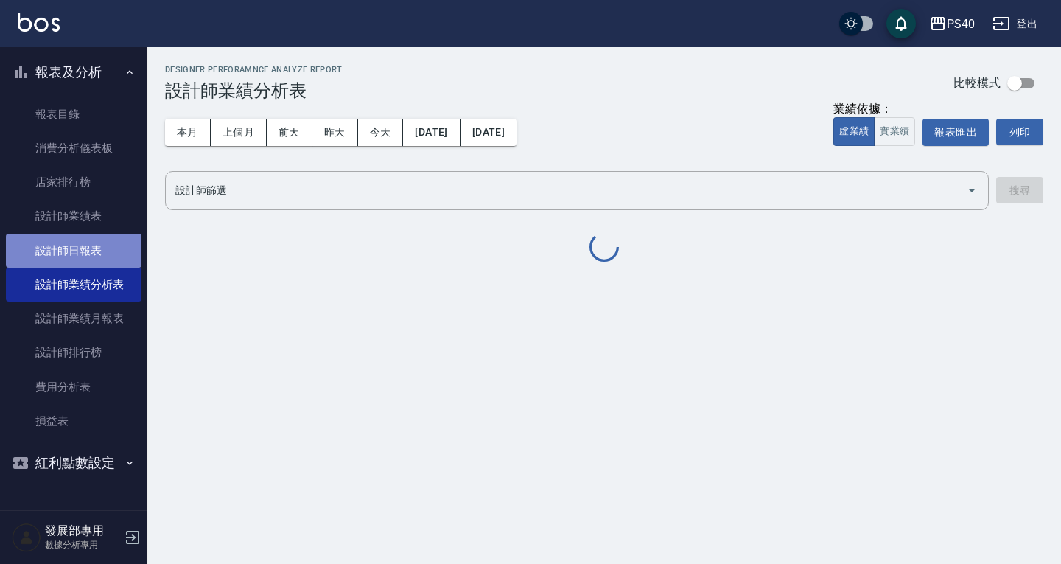
click at [92, 253] on link "設計師日報表" at bounding box center [74, 251] width 136 height 34
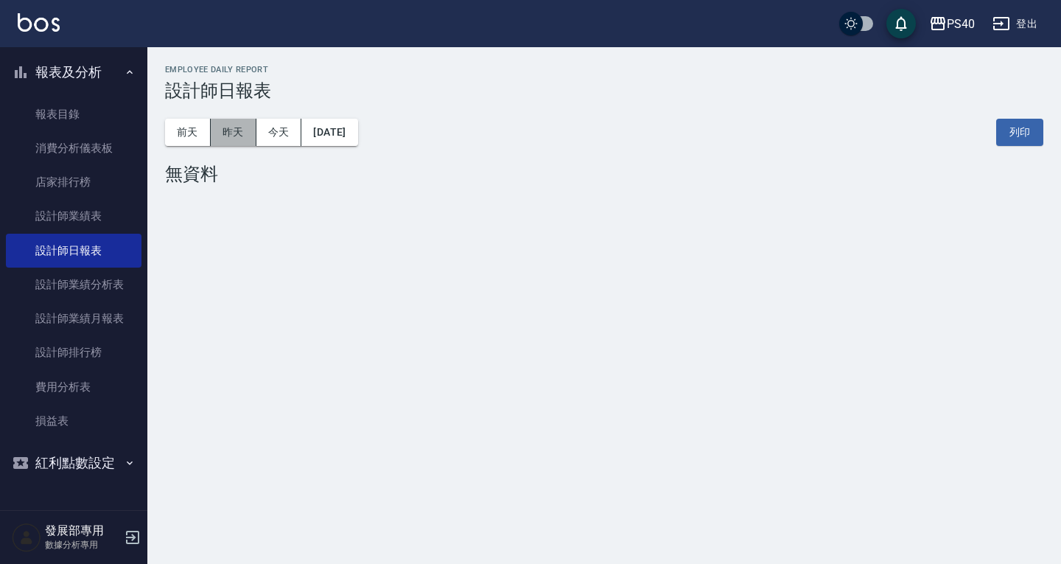
click at [215, 139] on button "昨天" at bounding box center [234, 132] width 46 height 27
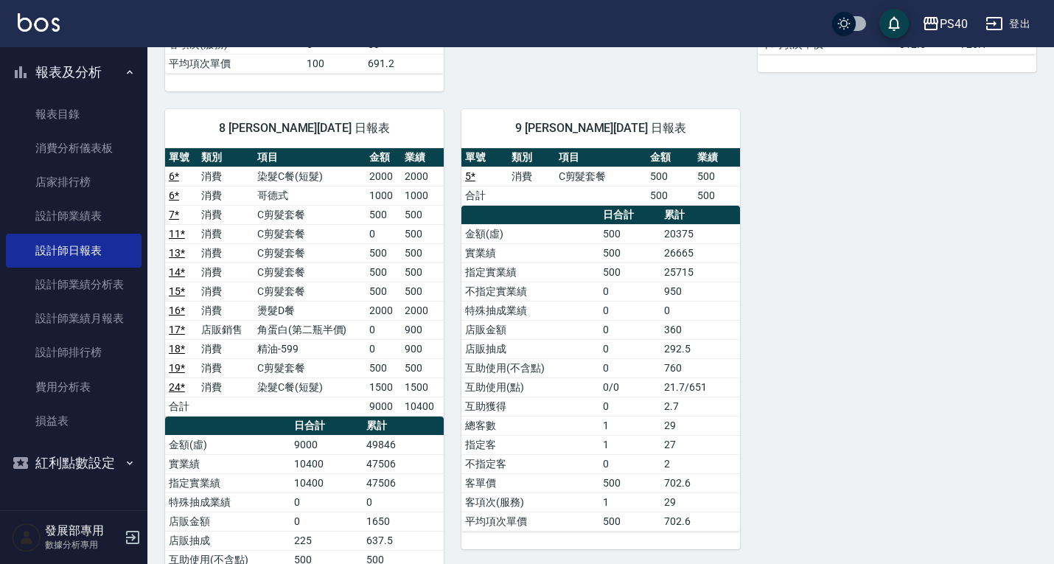
scroll to position [590, 0]
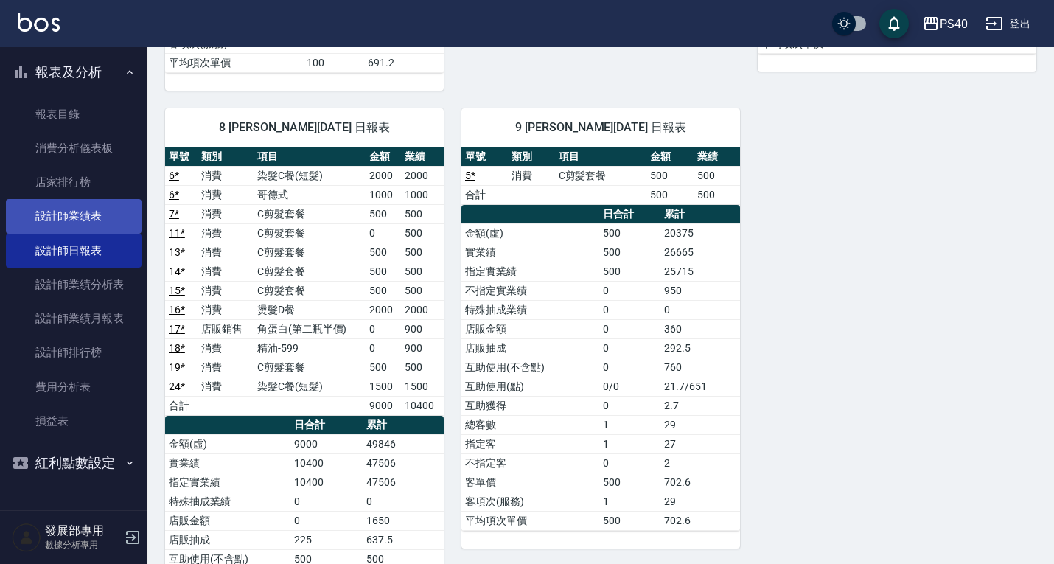
click at [83, 224] on link "設計師業績表" at bounding box center [74, 216] width 136 height 34
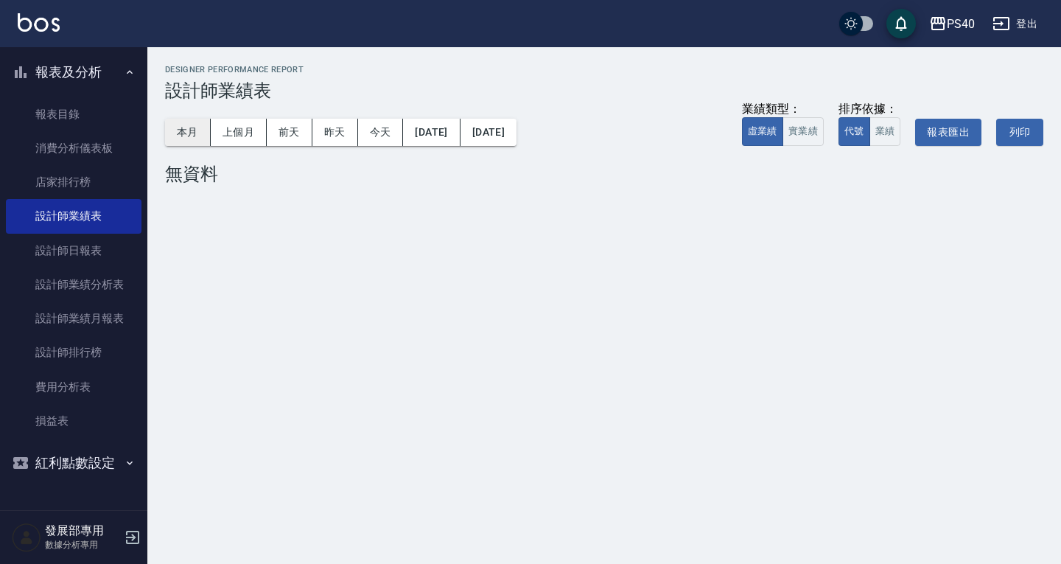
click at [180, 128] on button "本月" at bounding box center [188, 132] width 46 height 27
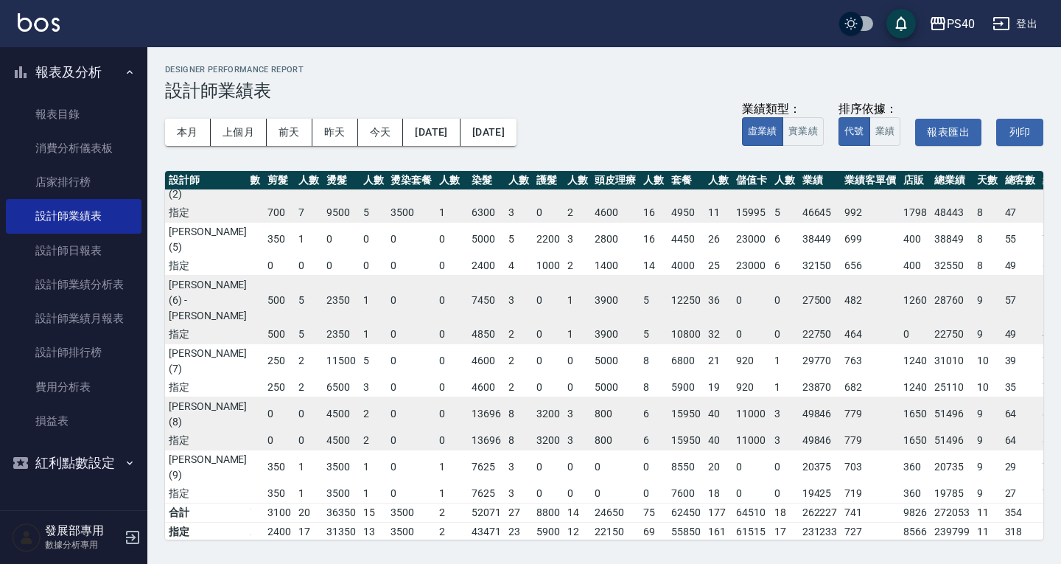
scroll to position [0, 46]
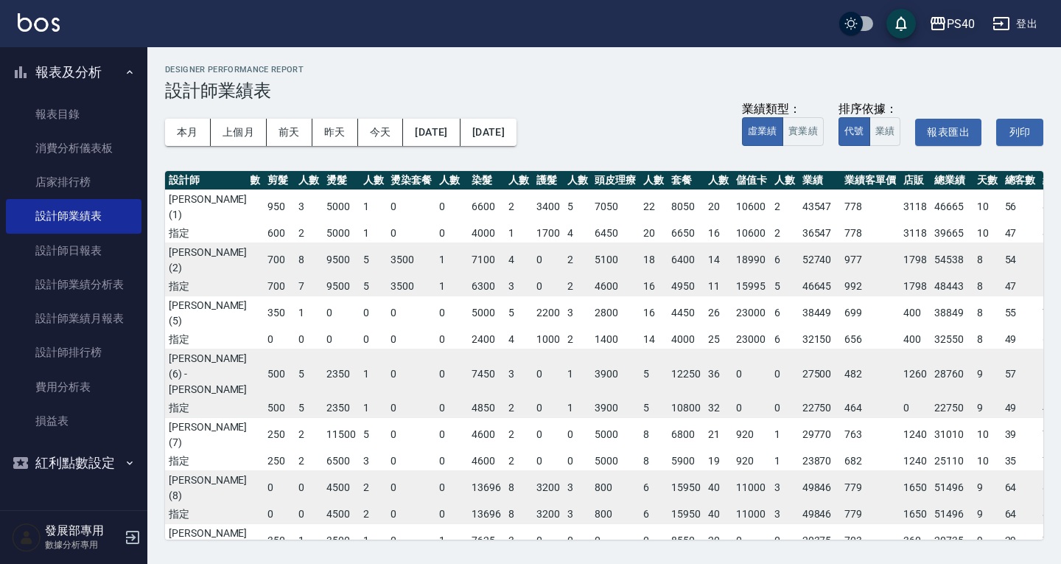
click at [944, 28] on icon "button" at bounding box center [938, 23] width 15 height 13
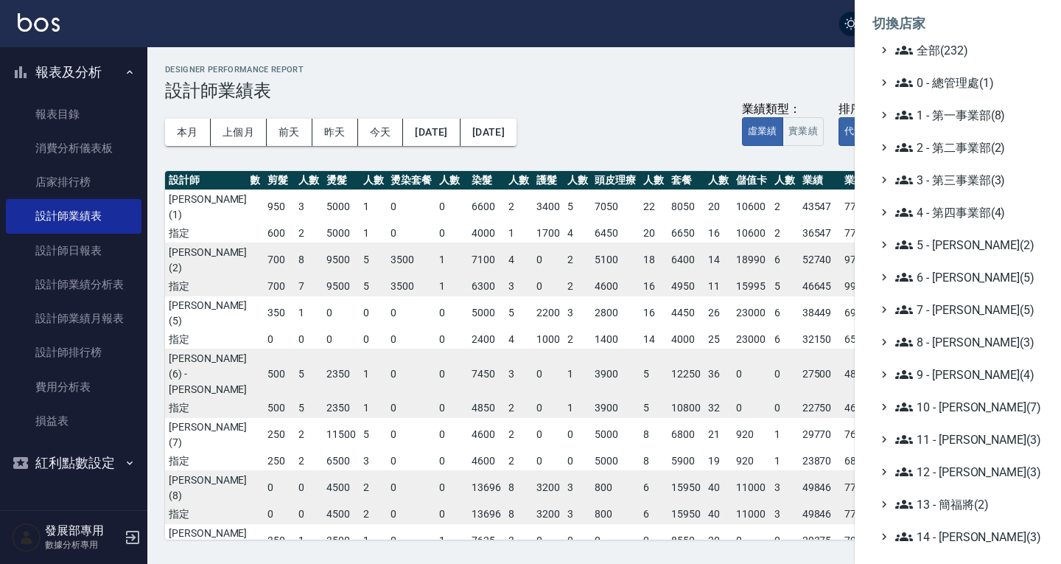
drag, startPoint x: 714, startPoint y: 80, endPoint x: 717, endPoint y: 88, distance: 7.9
click at [716, 81] on div at bounding box center [530, 282] width 1061 height 564
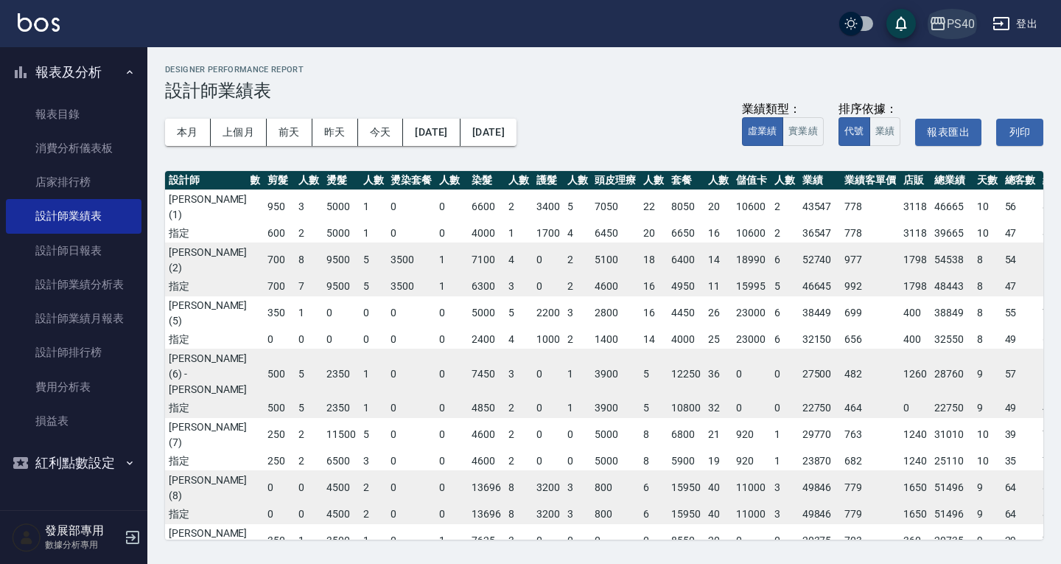
click at [963, 32] on button "PS40" at bounding box center [951, 24] width 57 height 30
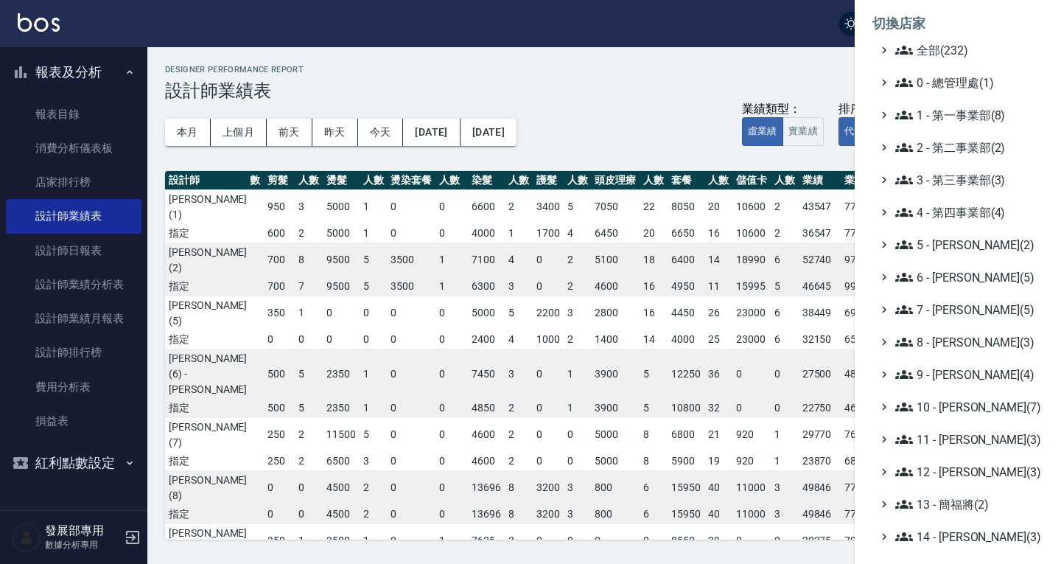
click at [973, 189] on ul "全部(232) 0 - 總管理處(1) 1 - 第一事業部(8) 2 - 第二事業部(2) 3 - 第三事業部(3) 4 - 第四事業部(4) 5 - [PE…" at bounding box center [957, 406] width 171 height 731
click at [975, 184] on span "3 - 第三事業部(3)" at bounding box center [966, 180] width 142 height 18
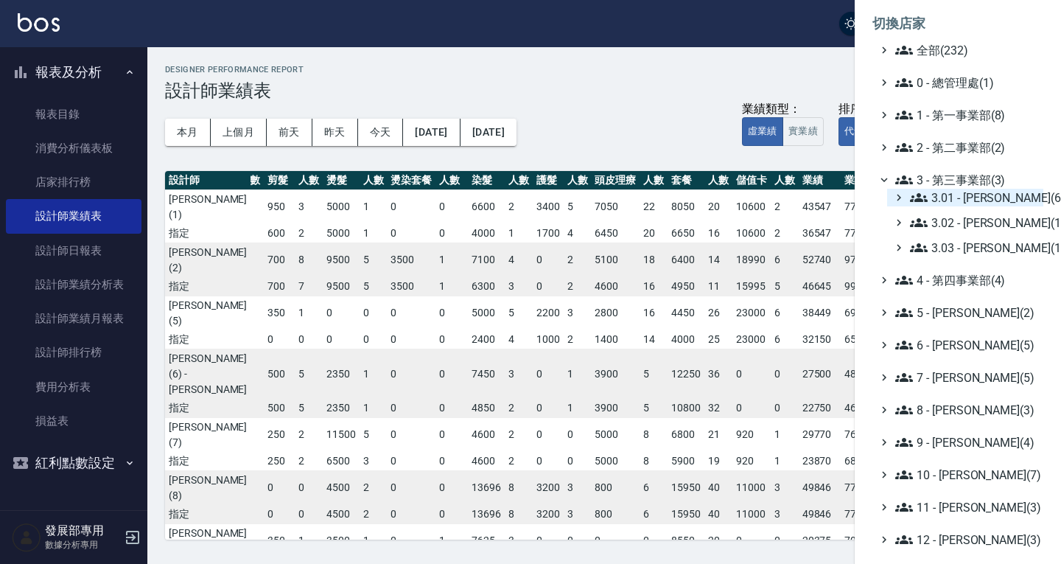
click at [982, 194] on span "3.01 - 蔡承翰(6)" at bounding box center [973, 198] width 127 height 18
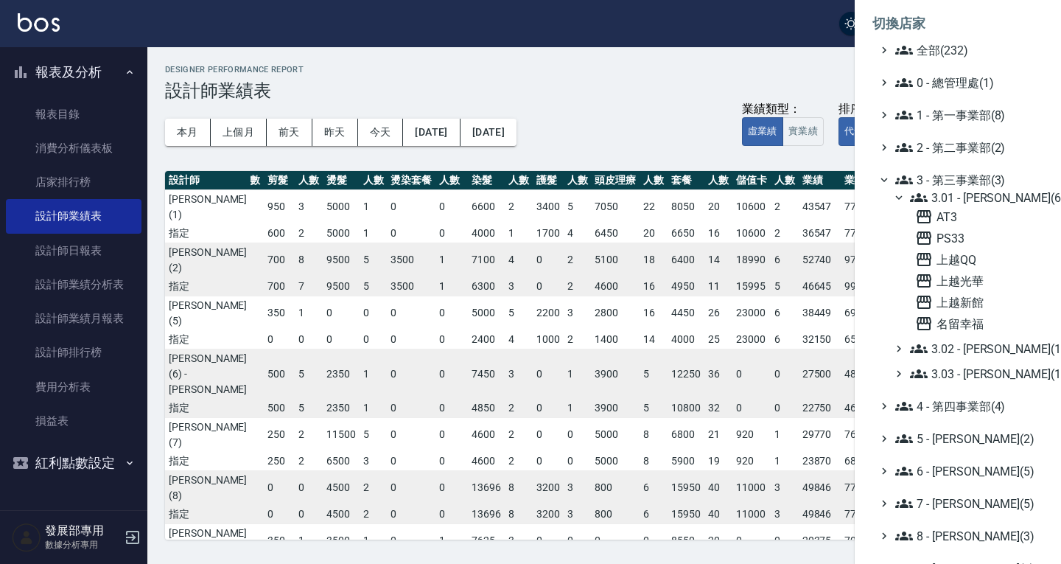
click at [976, 198] on span "3.01 - 蔡承翰(6)" at bounding box center [973, 198] width 127 height 18
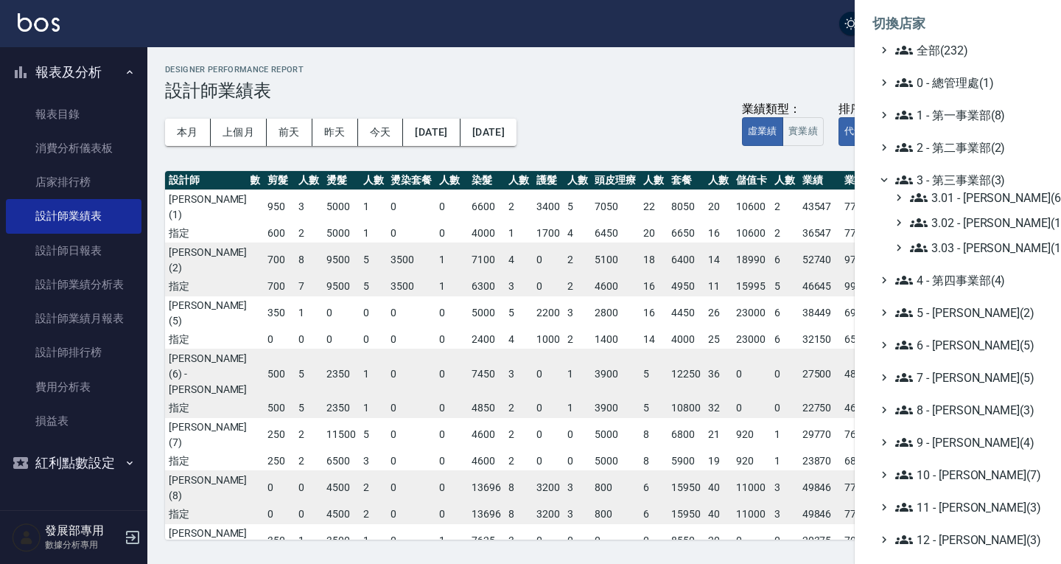
click at [888, 175] on icon at bounding box center [884, 179] width 13 height 13
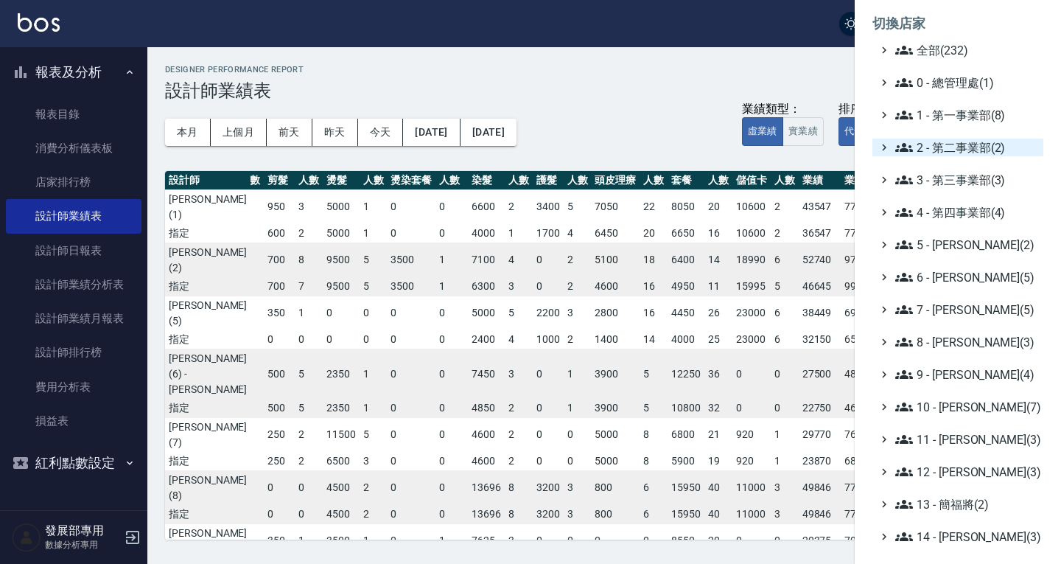
click at [909, 144] on icon at bounding box center [904, 148] width 18 height 18
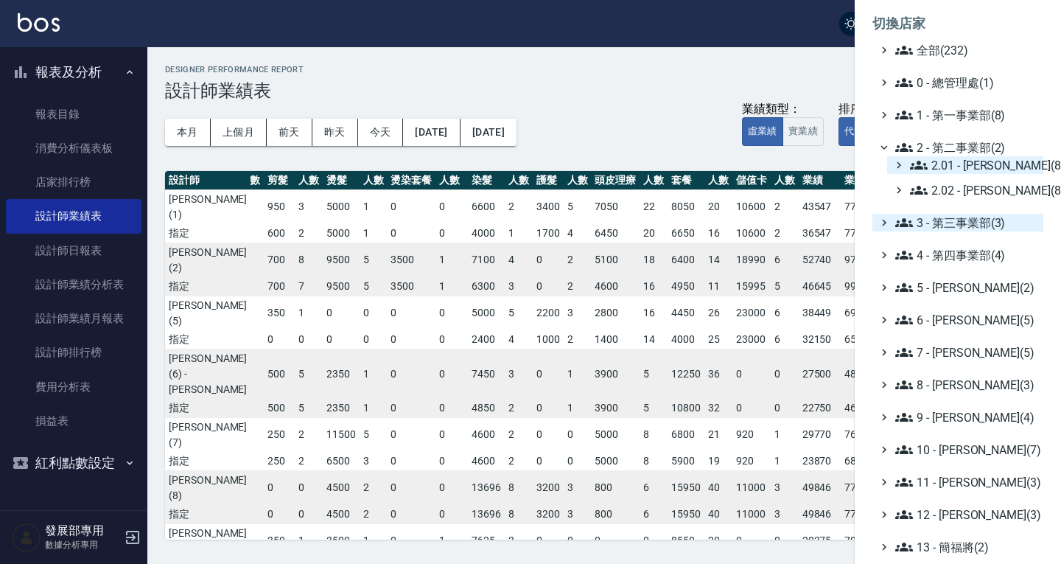
click at [928, 168] on span "2.01 - 李思敏(8)" at bounding box center [973, 165] width 127 height 18
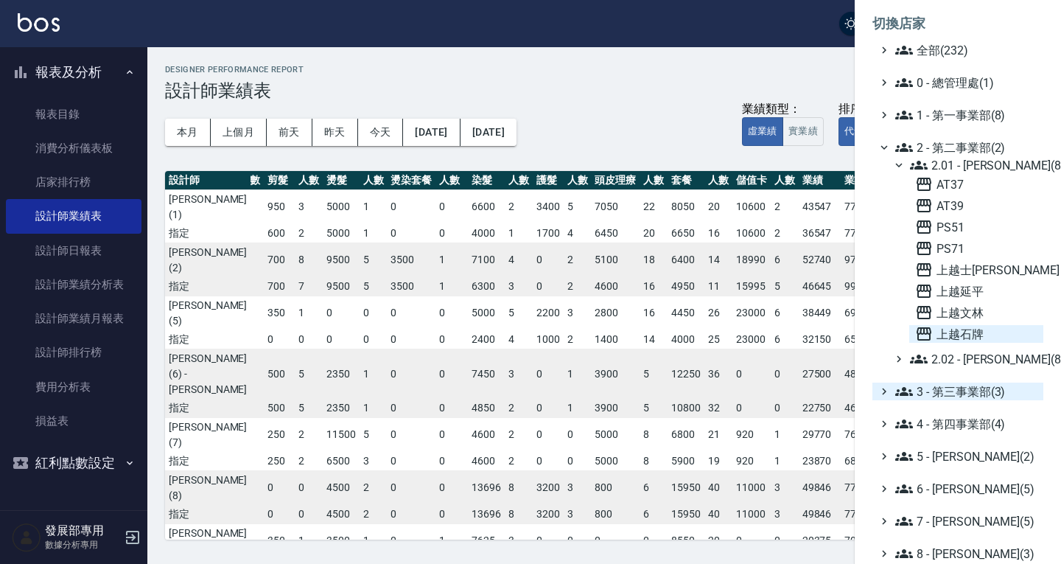
click at [971, 328] on span "上越石牌" at bounding box center [976, 334] width 122 height 18
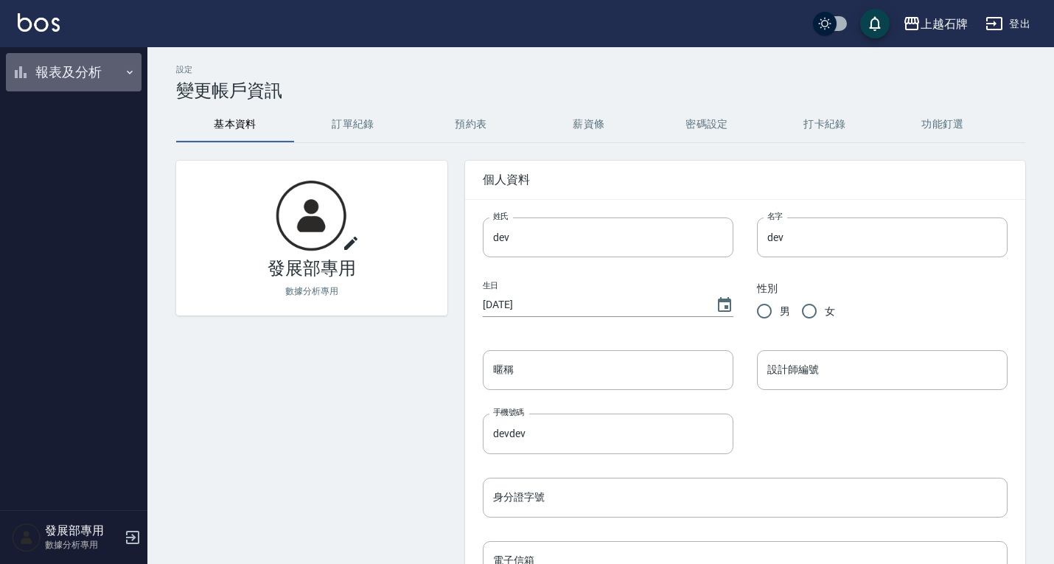
click at [69, 76] on button "報表及分析" at bounding box center [74, 72] width 136 height 38
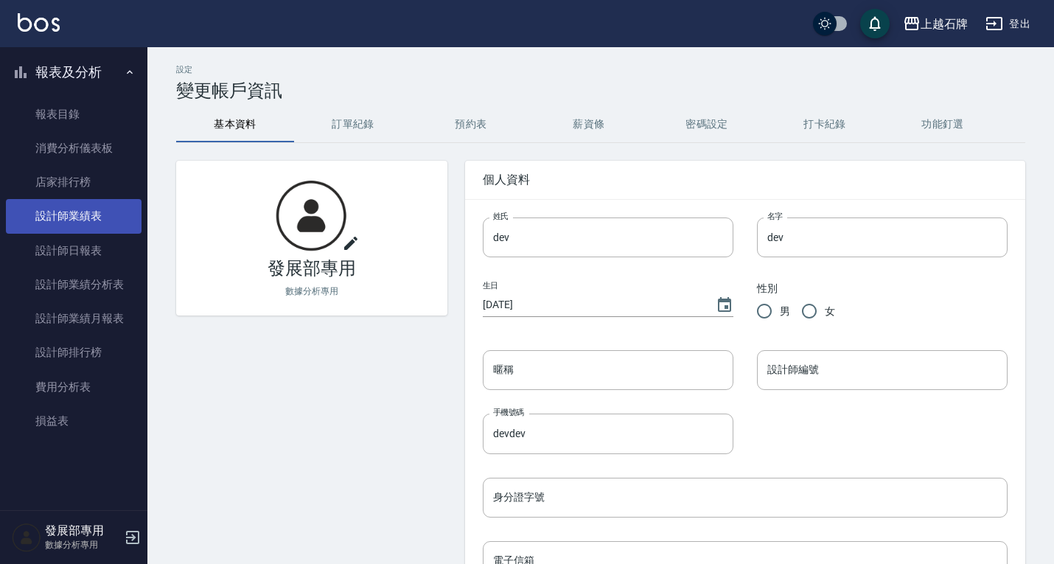
click at [80, 212] on link "設計師業績表" at bounding box center [74, 216] width 136 height 34
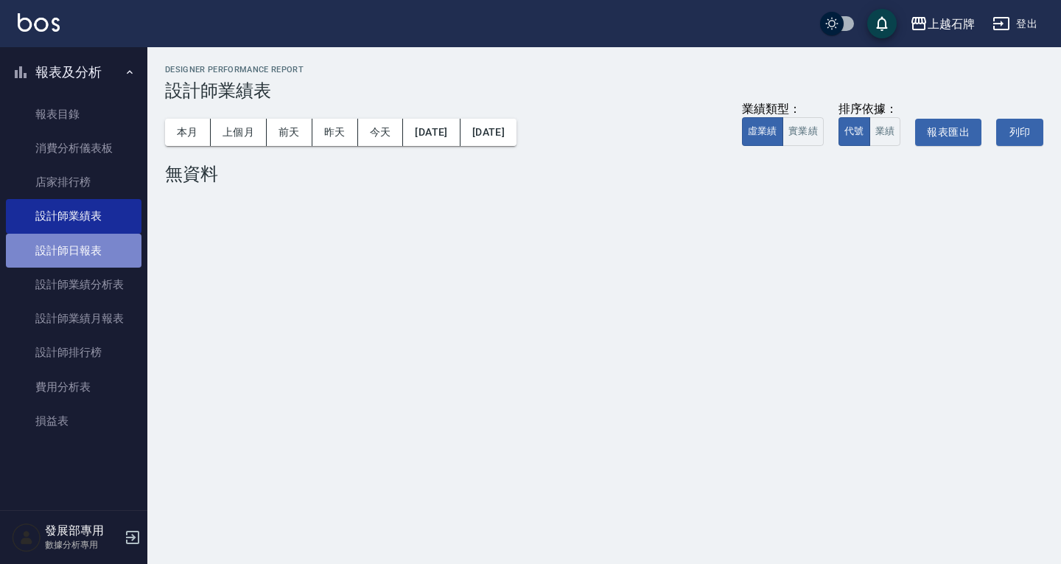
click at [83, 242] on link "設計師日報表" at bounding box center [74, 251] width 136 height 34
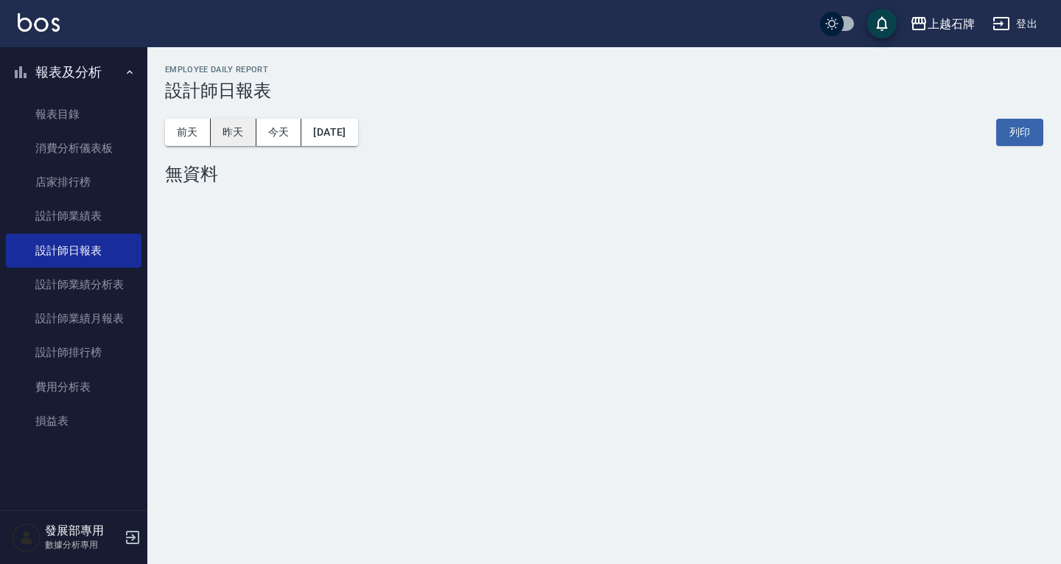
click at [237, 130] on button "昨天" at bounding box center [234, 132] width 46 height 27
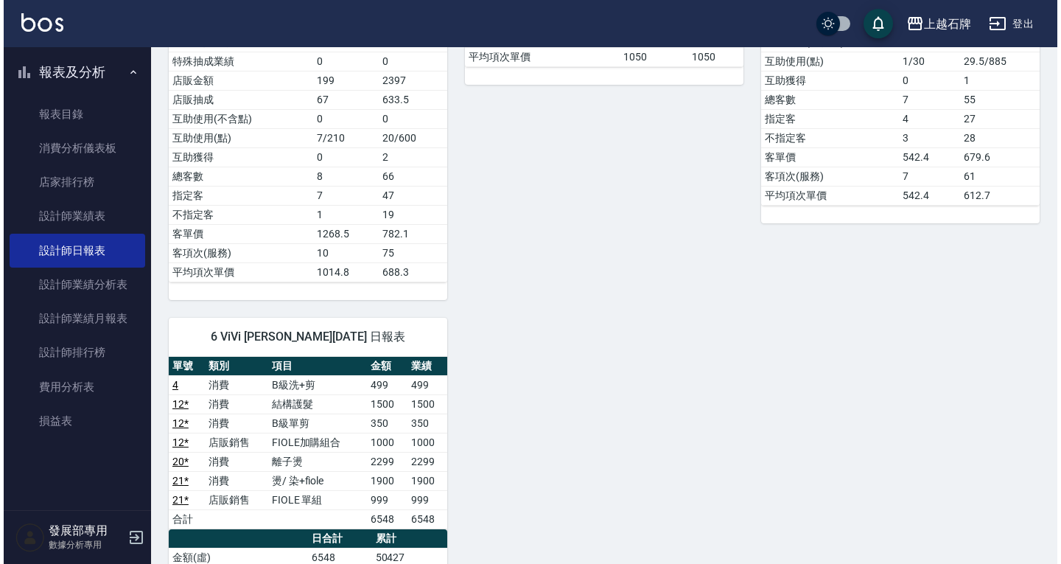
scroll to position [590, 0]
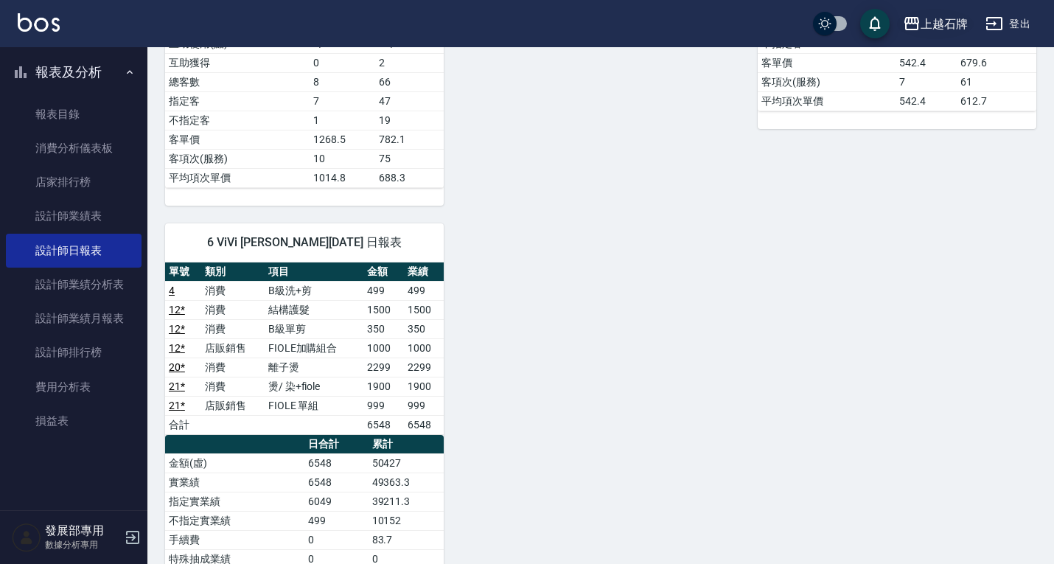
click at [917, 23] on icon "button" at bounding box center [911, 23] width 15 height 13
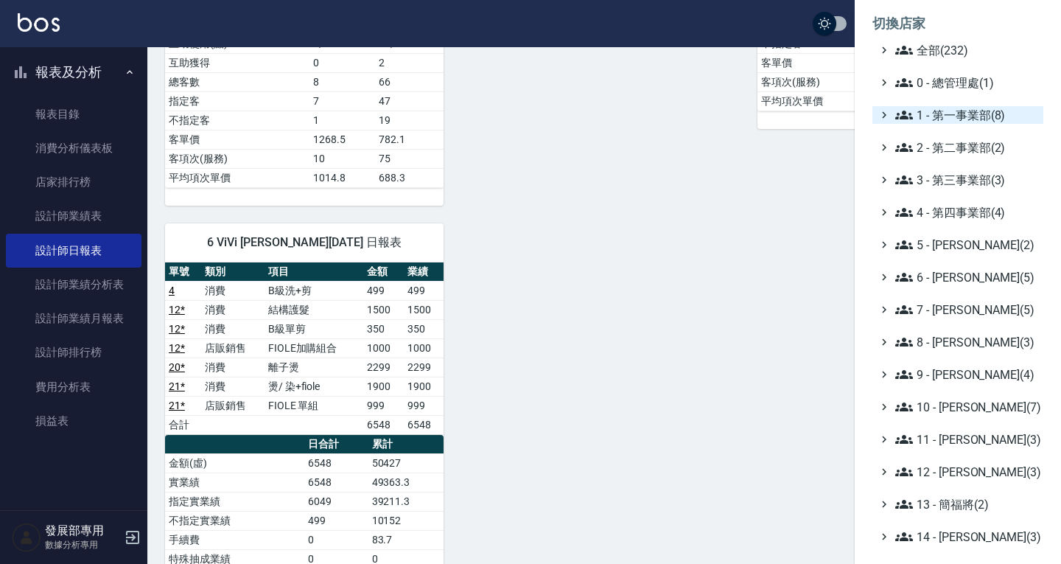
click at [939, 114] on span "1 - 第一事業部(8)" at bounding box center [966, 115] width 142 height 18
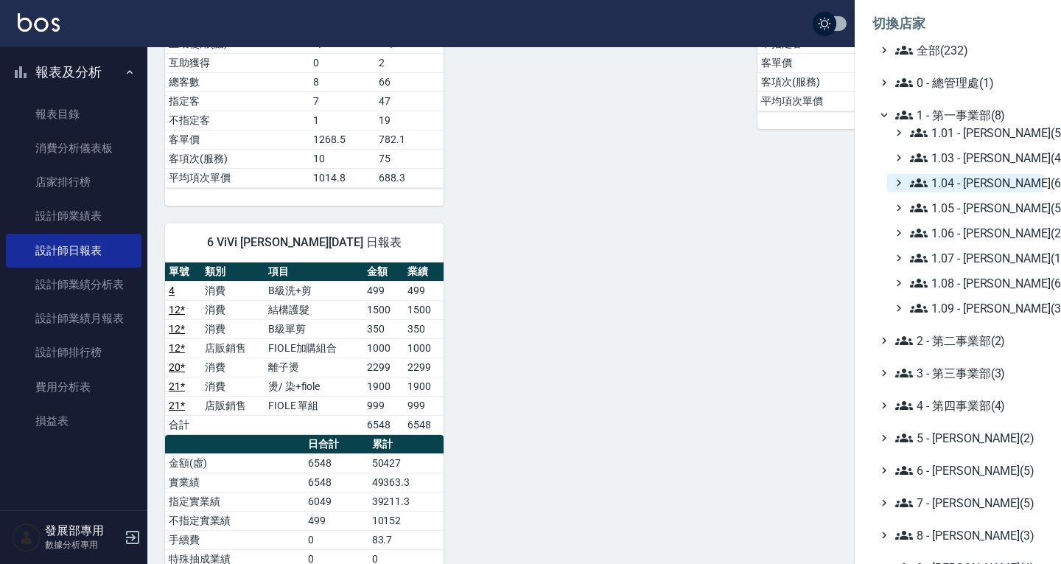
click at [970, 181] on span "1.04 - 陳敬羽(6)" at bounding box center [973, 183] width 127 height 18
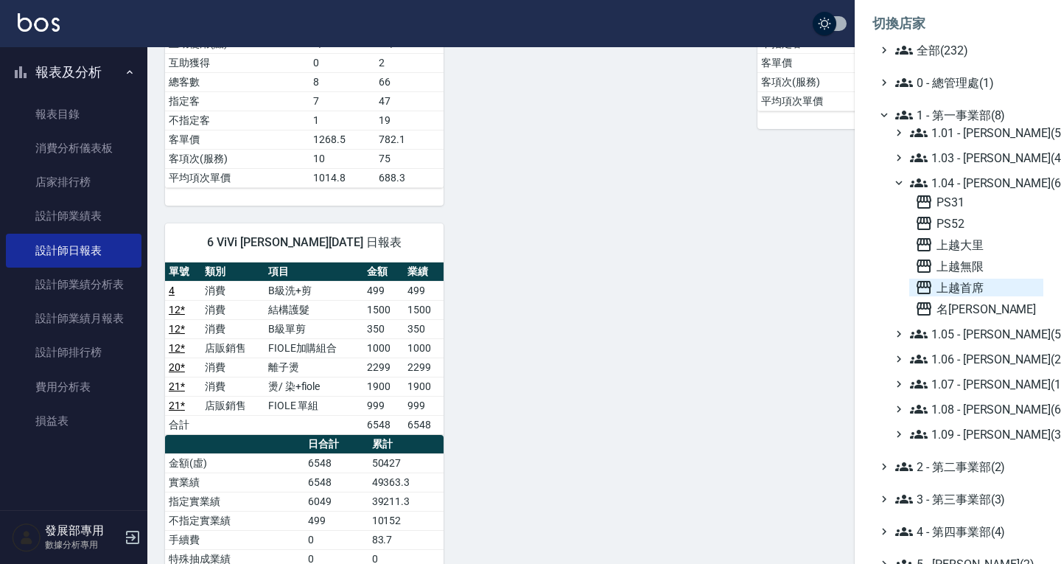
click at [979, 286] on span "上越首席" at bounding box center [976, 288] width 122 height 18
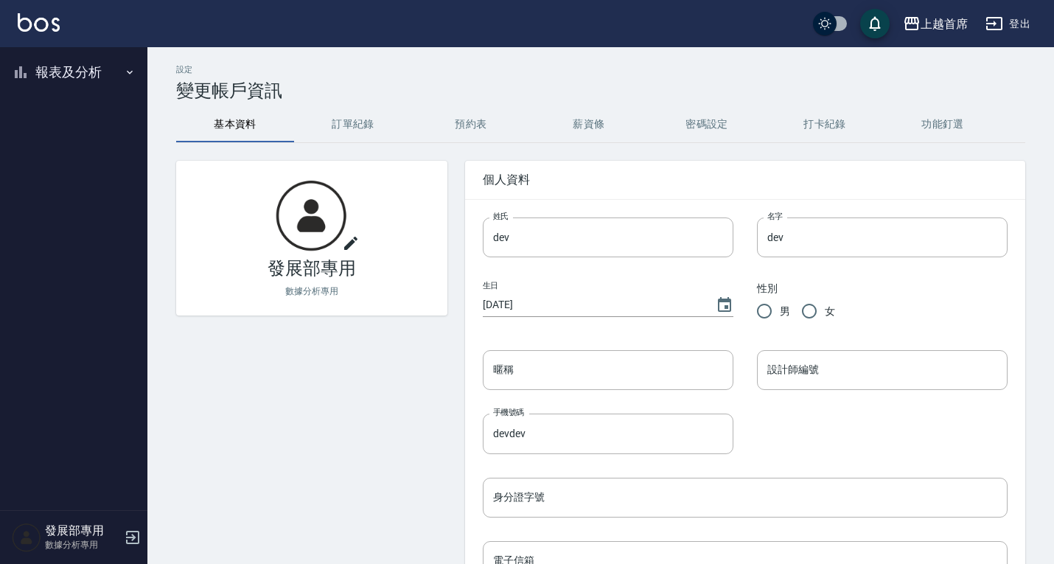
click at [88, 66] on button "報表及分析" at bounding box center [74, 72] width 136 height 38
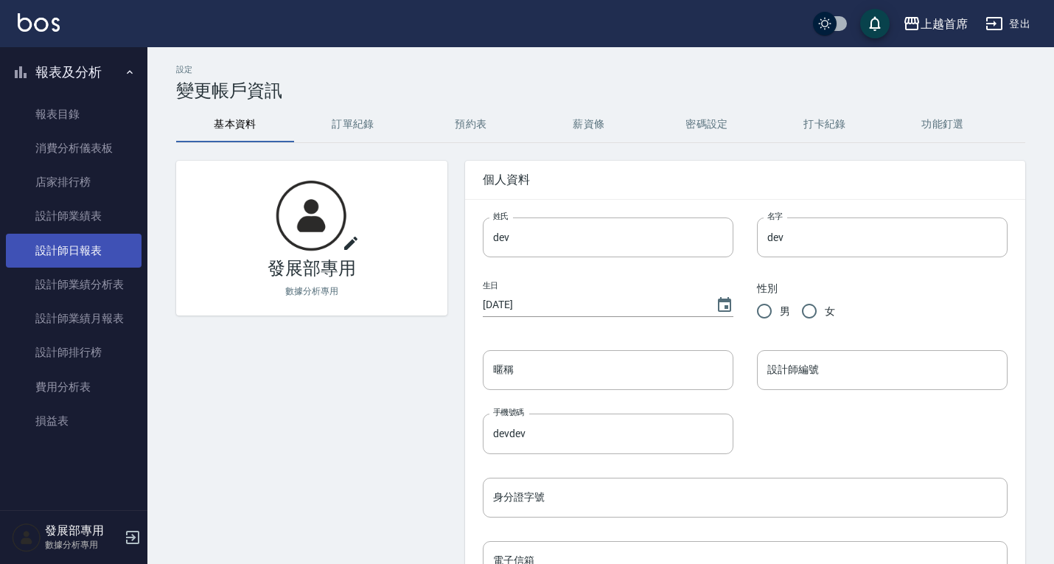
click at [80, 251] on link "設計師日報表" at bounding box center [74, 251] width 136 height 34
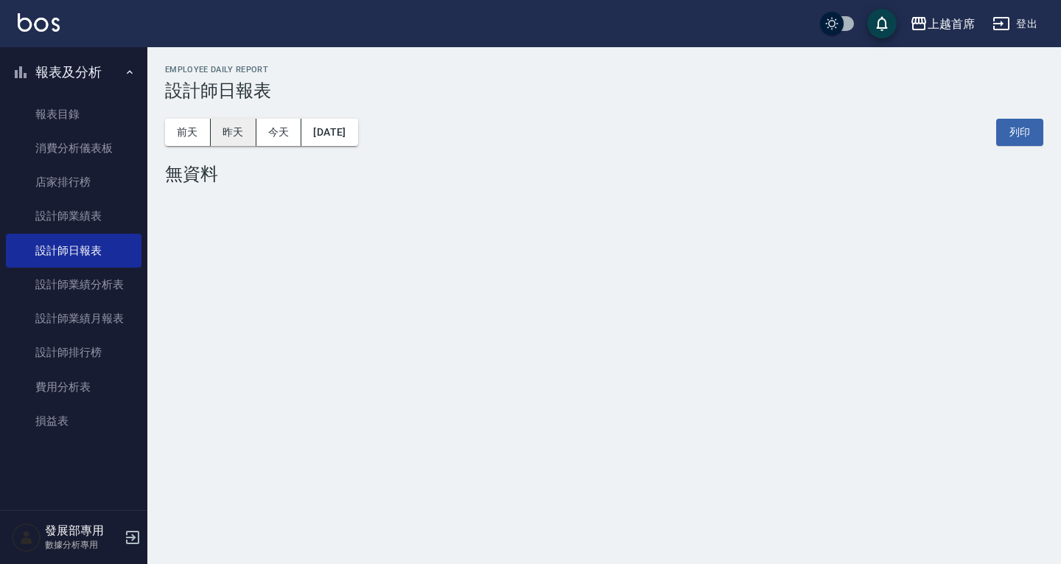
click at [221, 130] on button "昨天" at bounding box center [234, 132] width 46 height 27
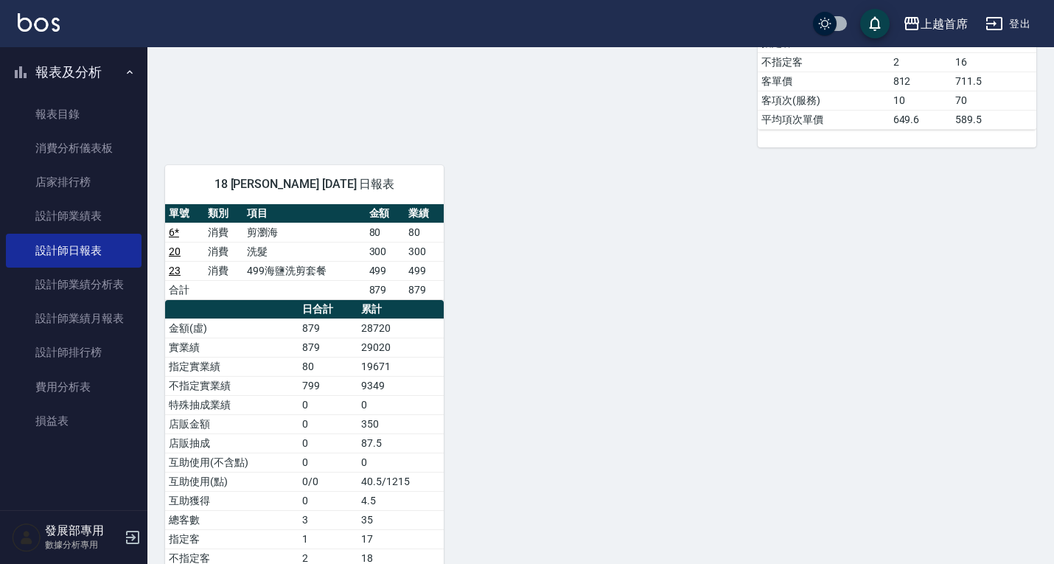
scroll to position [1621, 0]
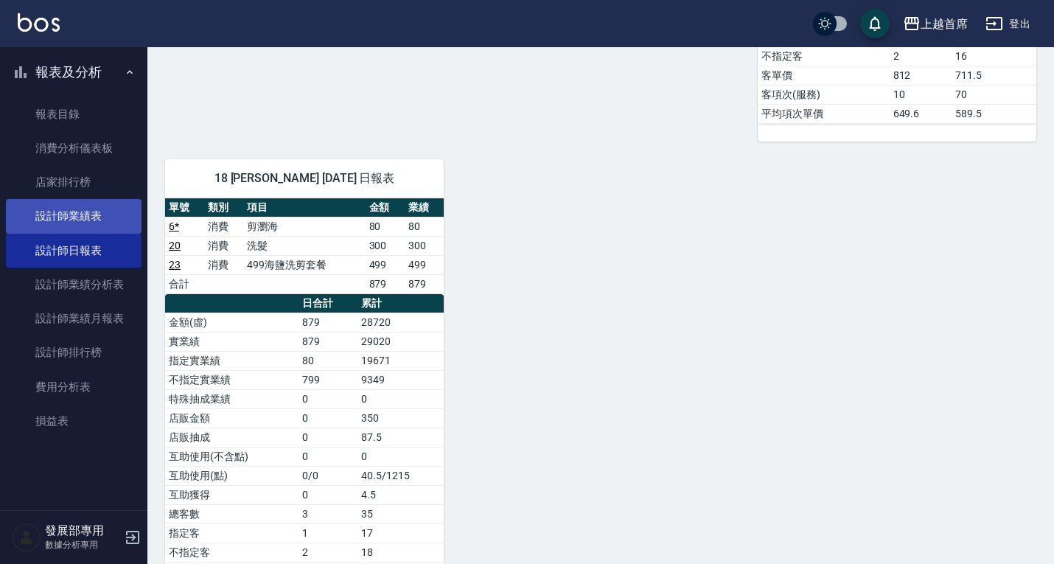
click at [104, 211] on link "設計師業績表" at bounding box center [74, 216] width 136 height 34
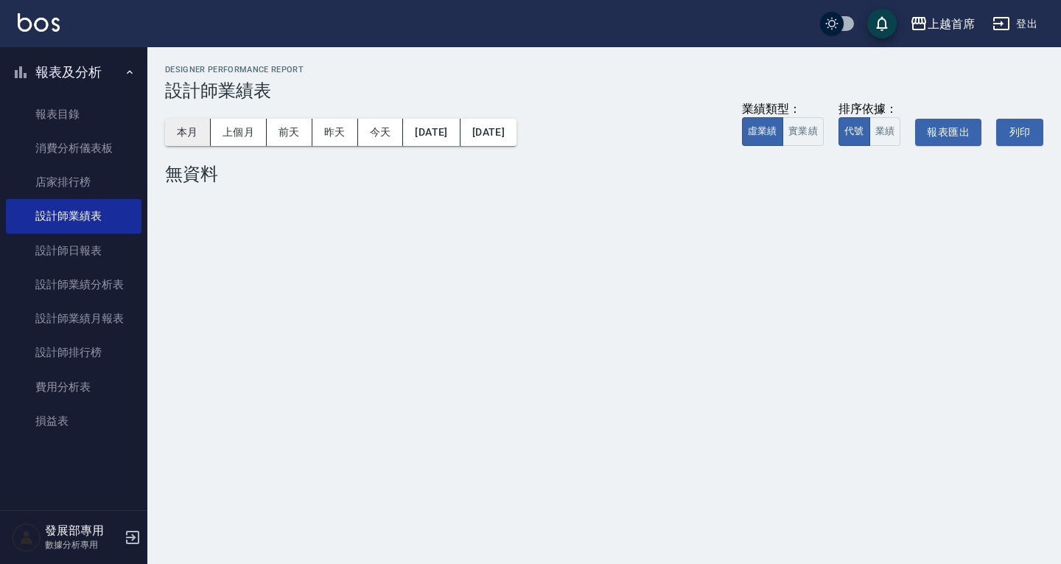
click at [189, 141] on button "本月" at bounding box center [188, 132] width 46 height 27
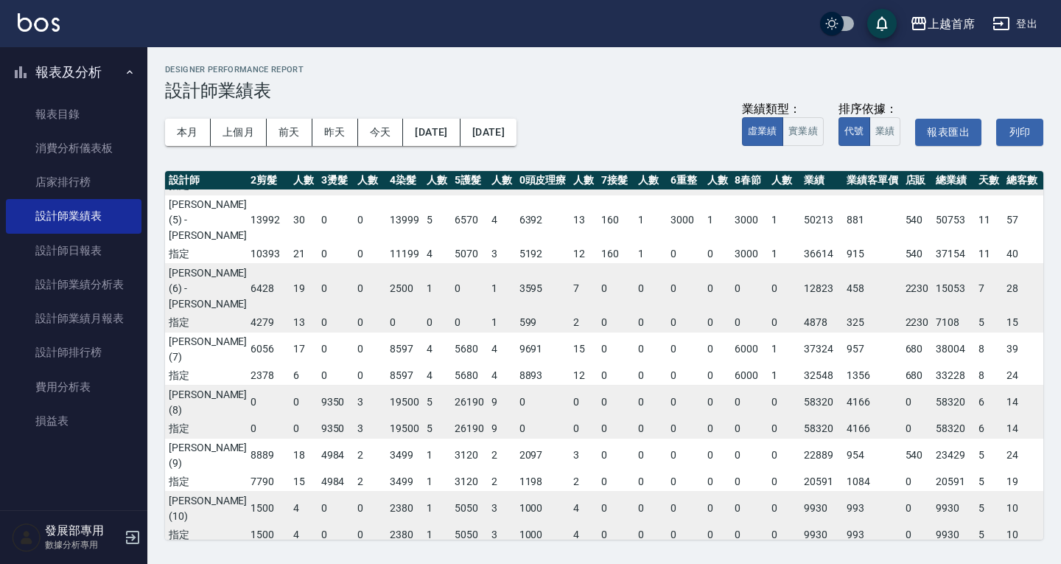
scroll to position [0, 69]
